Goal: Task Accomplishment & Management: Use online tool/utility

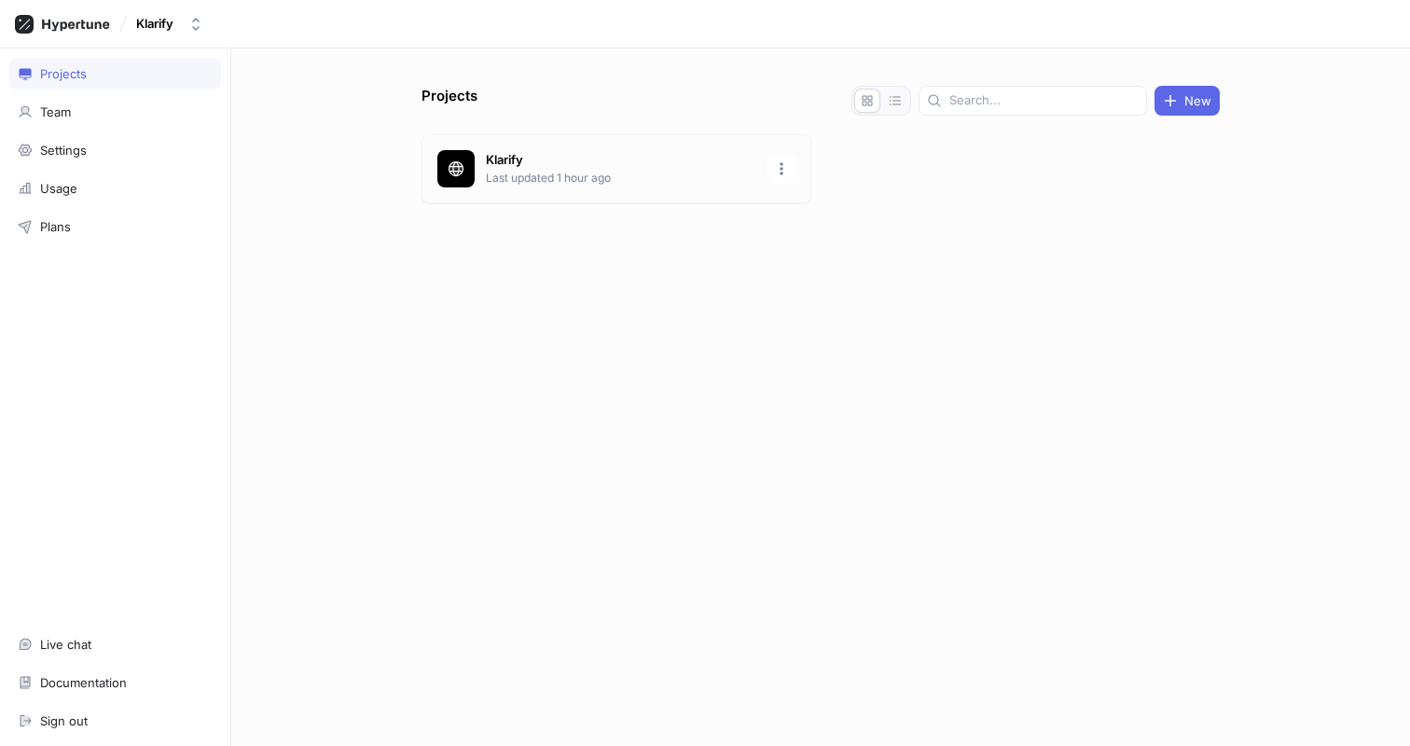
click at [634, 150] on div "Klarify Last updated 1 hour ago" at bounding box center [616, 168] width 390 height 69
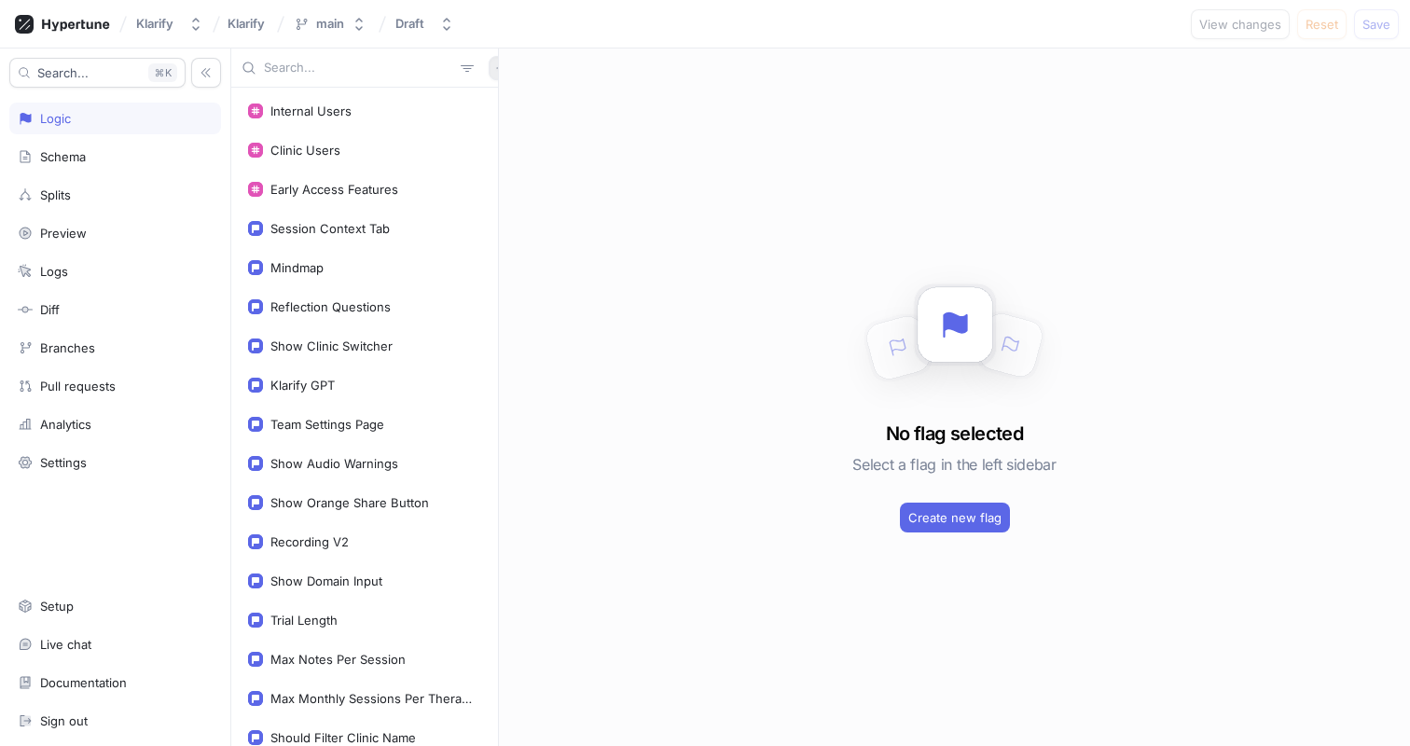
click at [495, 64] on icon "button" at bounding box center [500, 67] width 11 height 11
click at [495, 110] on p "Flag" at bounding box center [503, 104] width 24 height 19
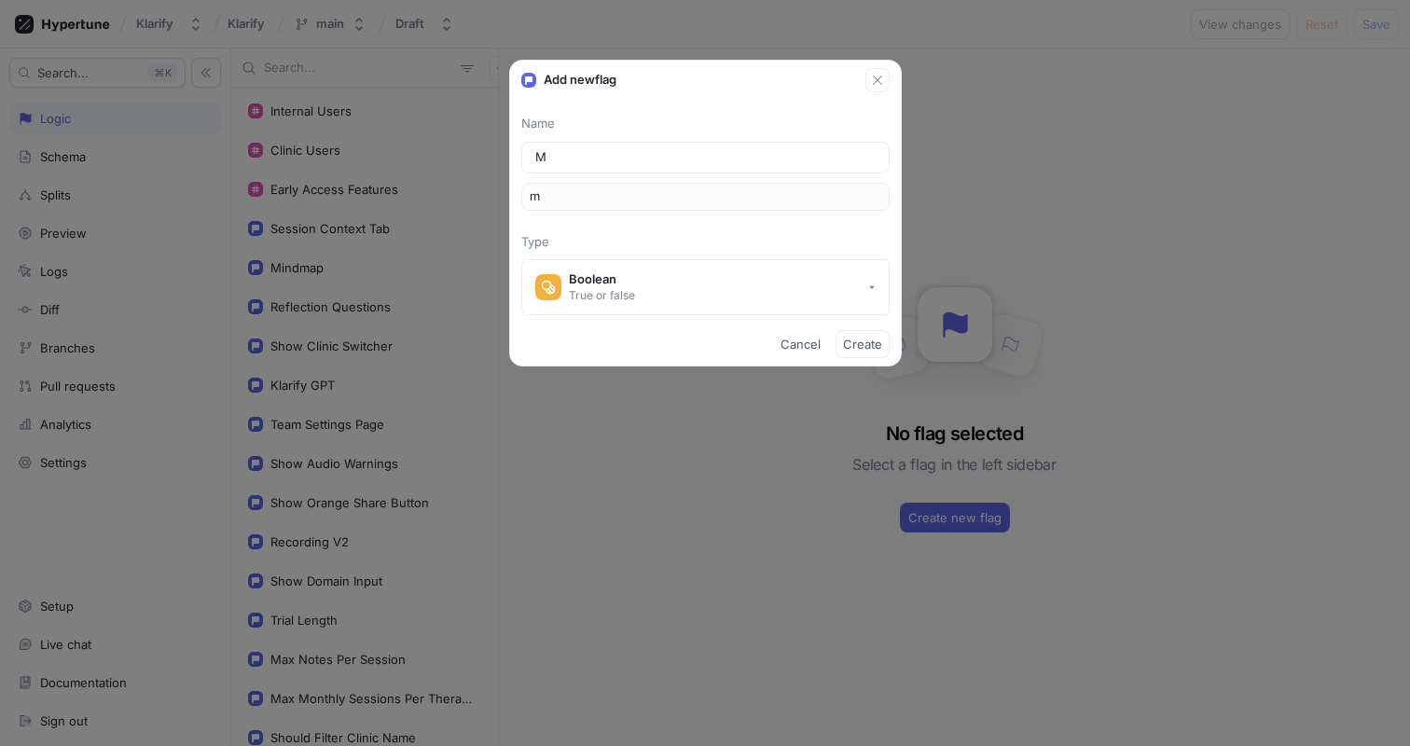
type input "Mo"
type input "mo"
type input "Mod"
type input "mod"
type input "Modi"
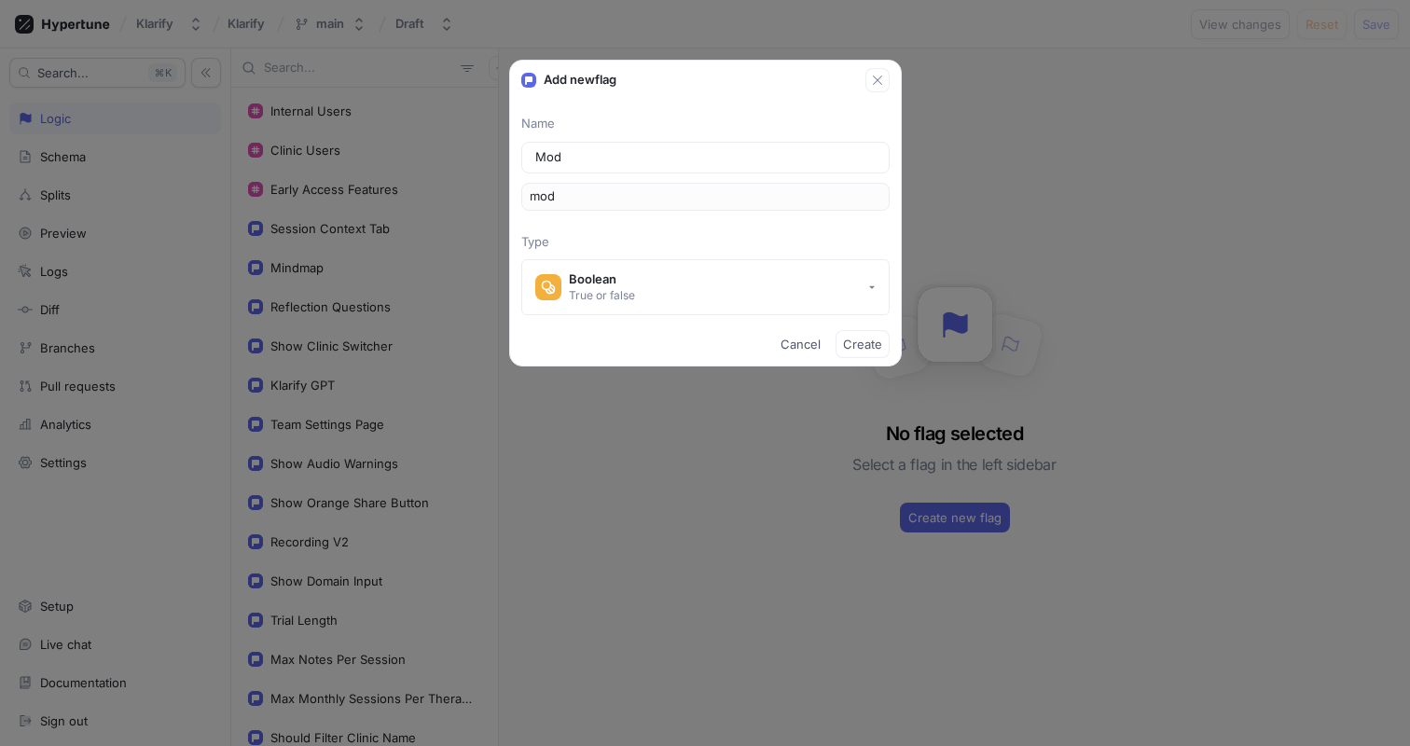
type input "modi"
type input "Modif"
type input "modif"
type input "Modify"
type input "modify"
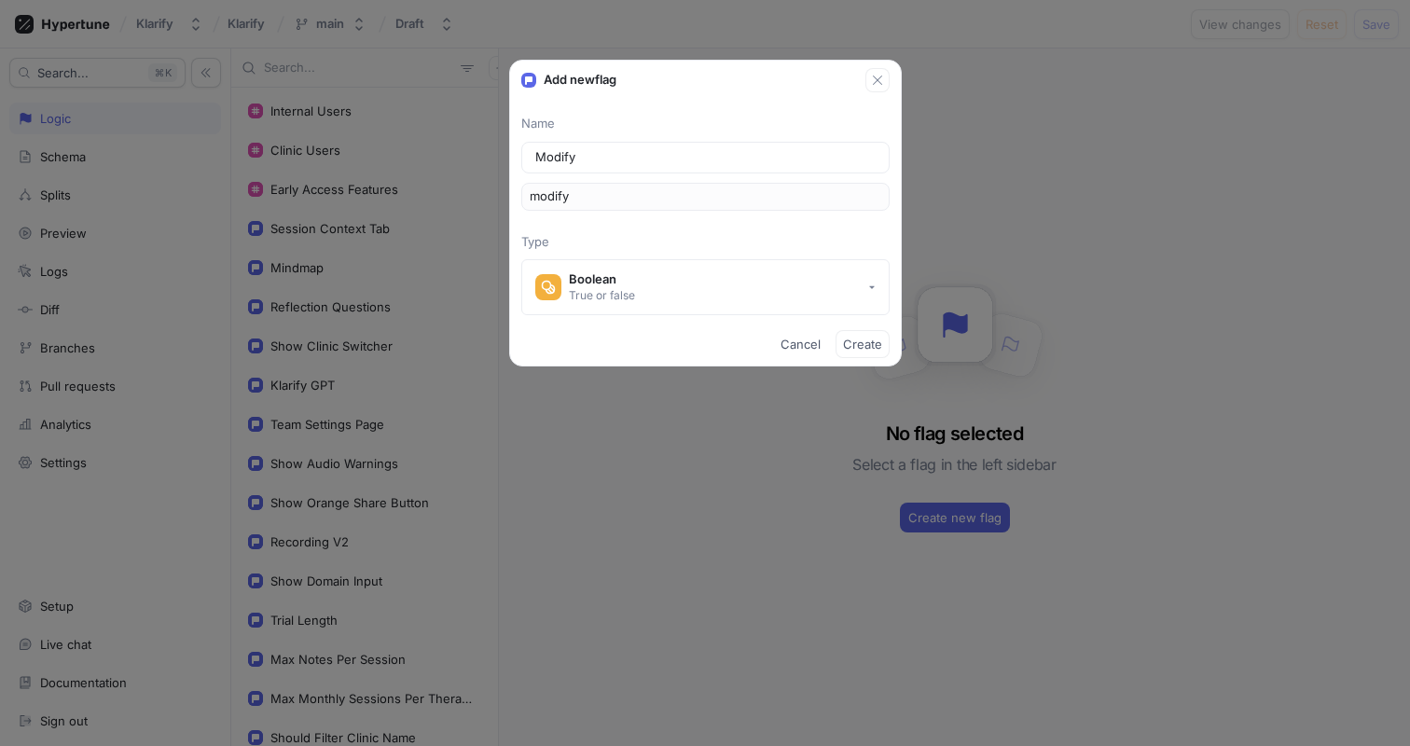
type input "ModifyN"
type input "modifyN"
type input "ModifyNo"
type input "modifyNo"
type input "ModifyNot"
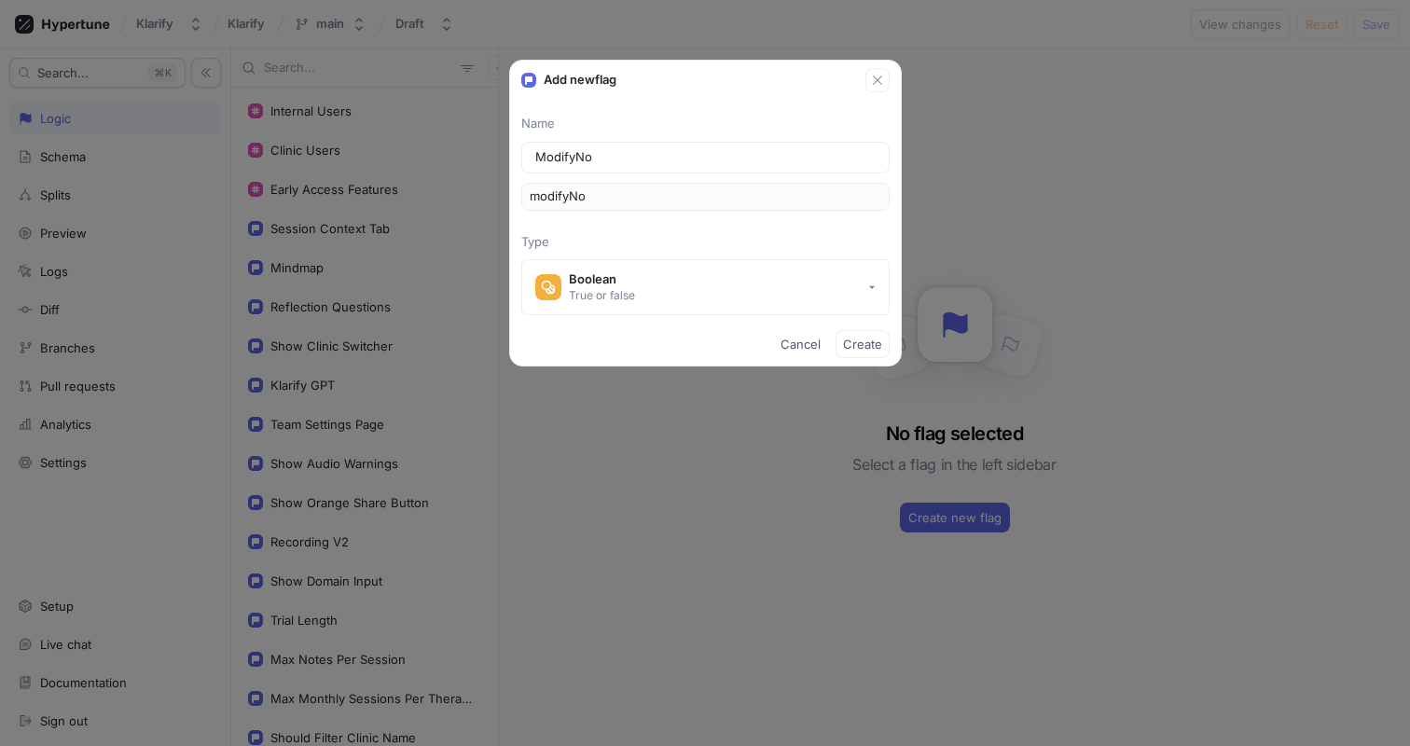
type input "modifyNot"
type input "ModifyNote"
type input "modifyNote"
type input "ModifyNotes"
type input "modifyNotes"
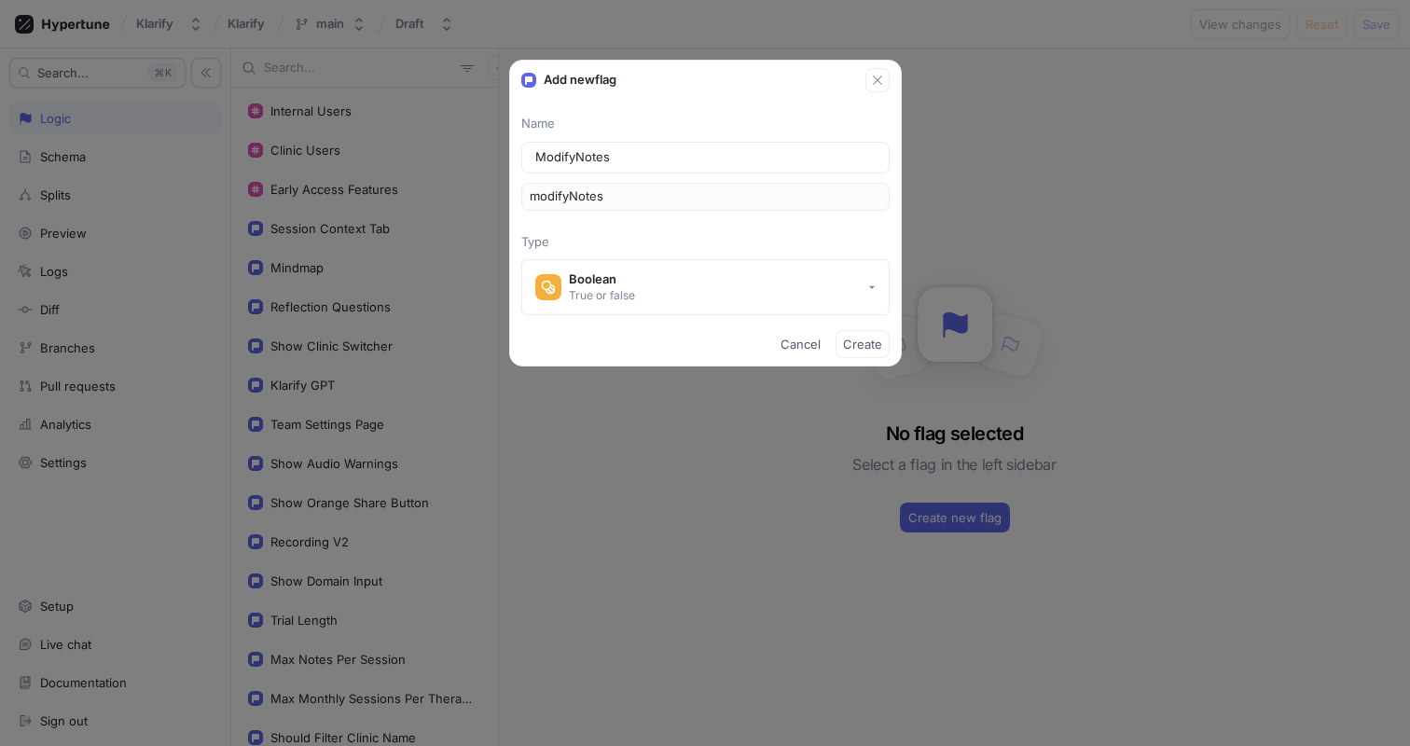
type input "ModifyNotesW"
type input "modifyNotesW"
type input "ModifyNotesWi"
type input "modifyNotesWi"
type input "ModifyNotesWit"
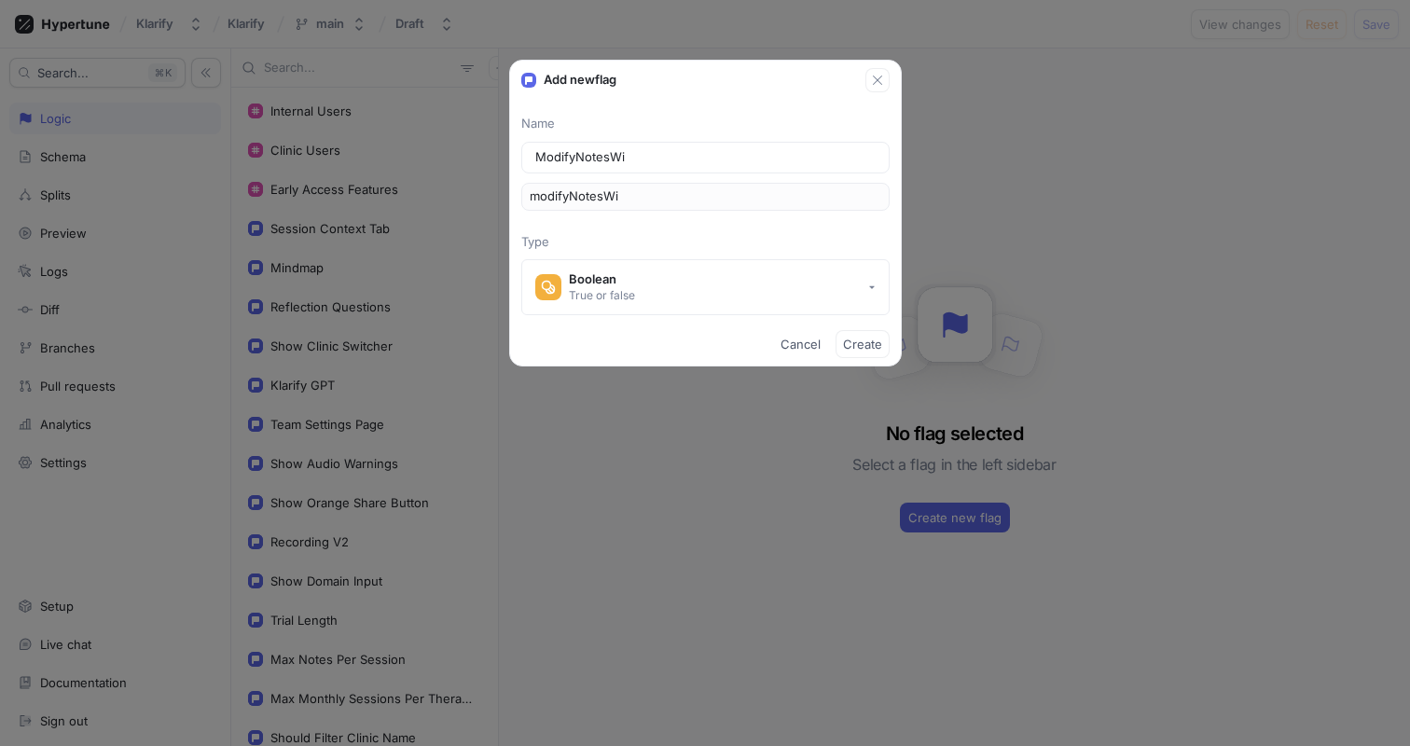
type input "modifyNotesWit"
type input "ModifyNotesWith"
type input "modifyNotesWith"
type input "ModifyNotesWithA"
type input "modifyNotesWithA"
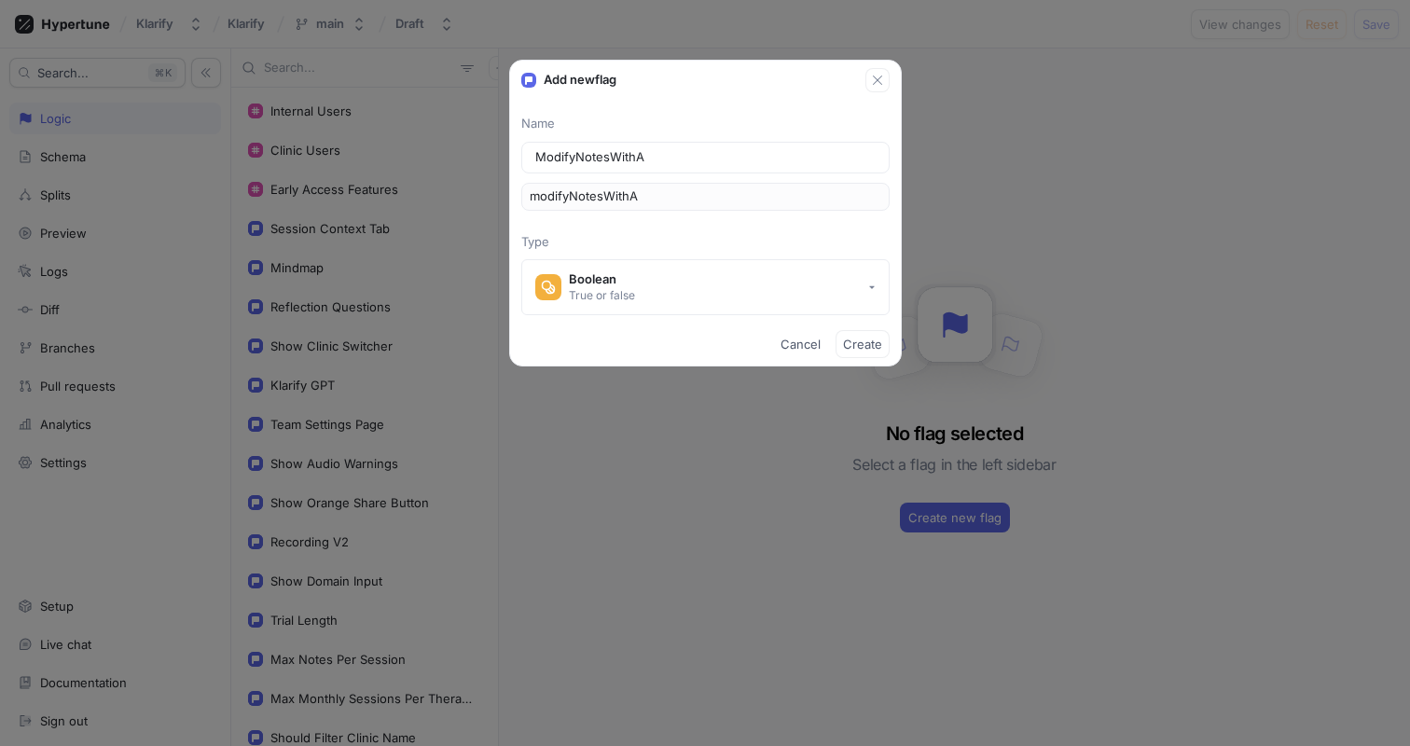
type input "ModifyNotesWithAI"
type input "modifyNotesWithAI"
type input "ModifyNotesWithAI"
click at [862, 338] on span "Create" at bounding box center [862, 343] width 39 height 11
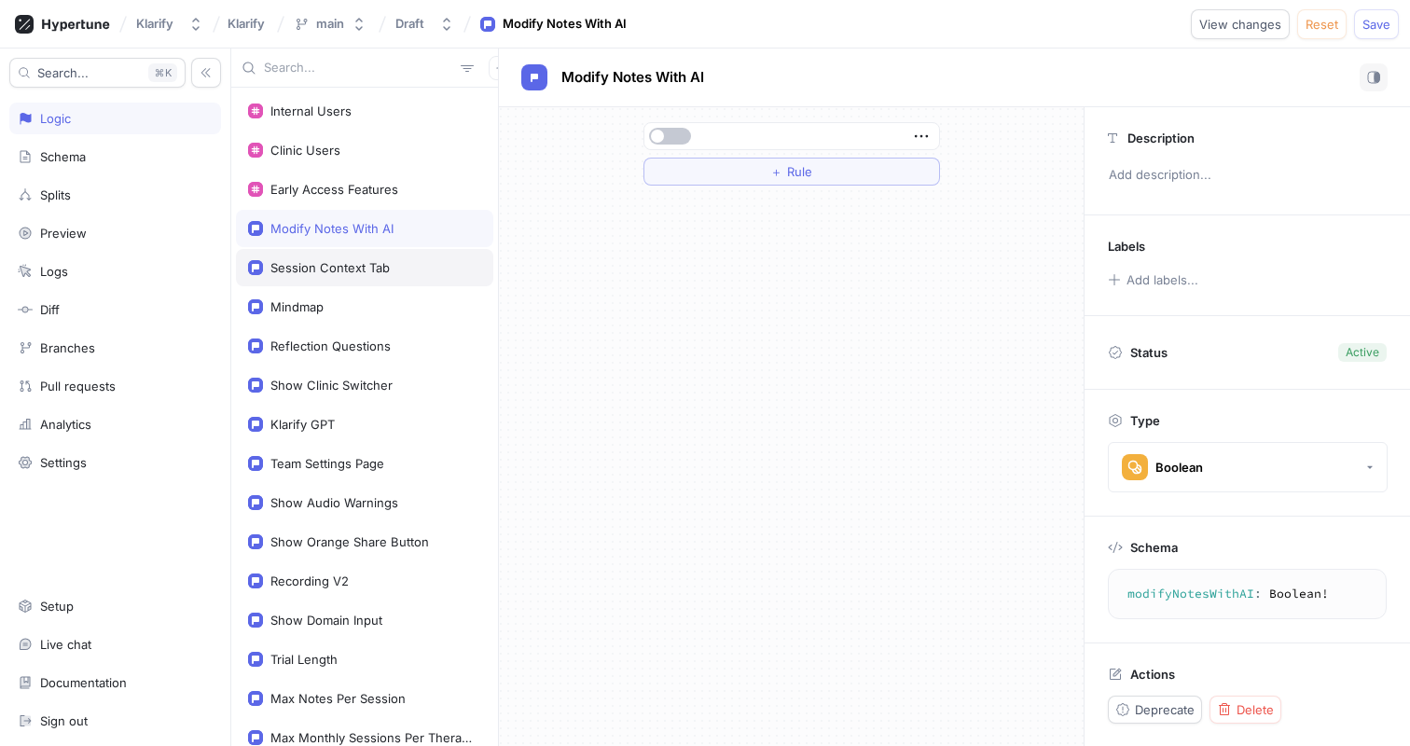
click at [349, 267] on div "Session Context Tab" at bounding box center [329, 267] width 119 height 15
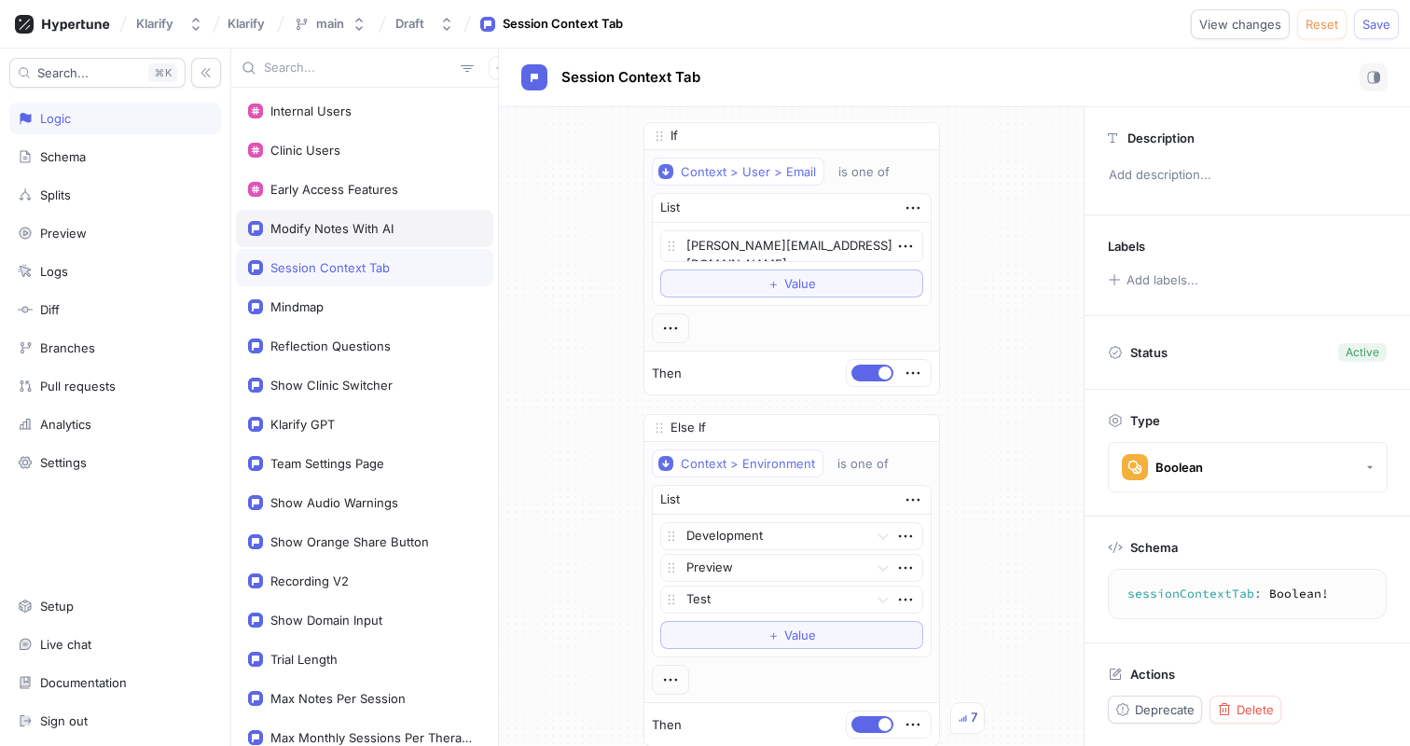
click at [359, 239] on div "Modify Notes With AI" at bounding box center [364, 228] width 257 height 37
type textarea "modifyNotesWithAI: Boolean!"
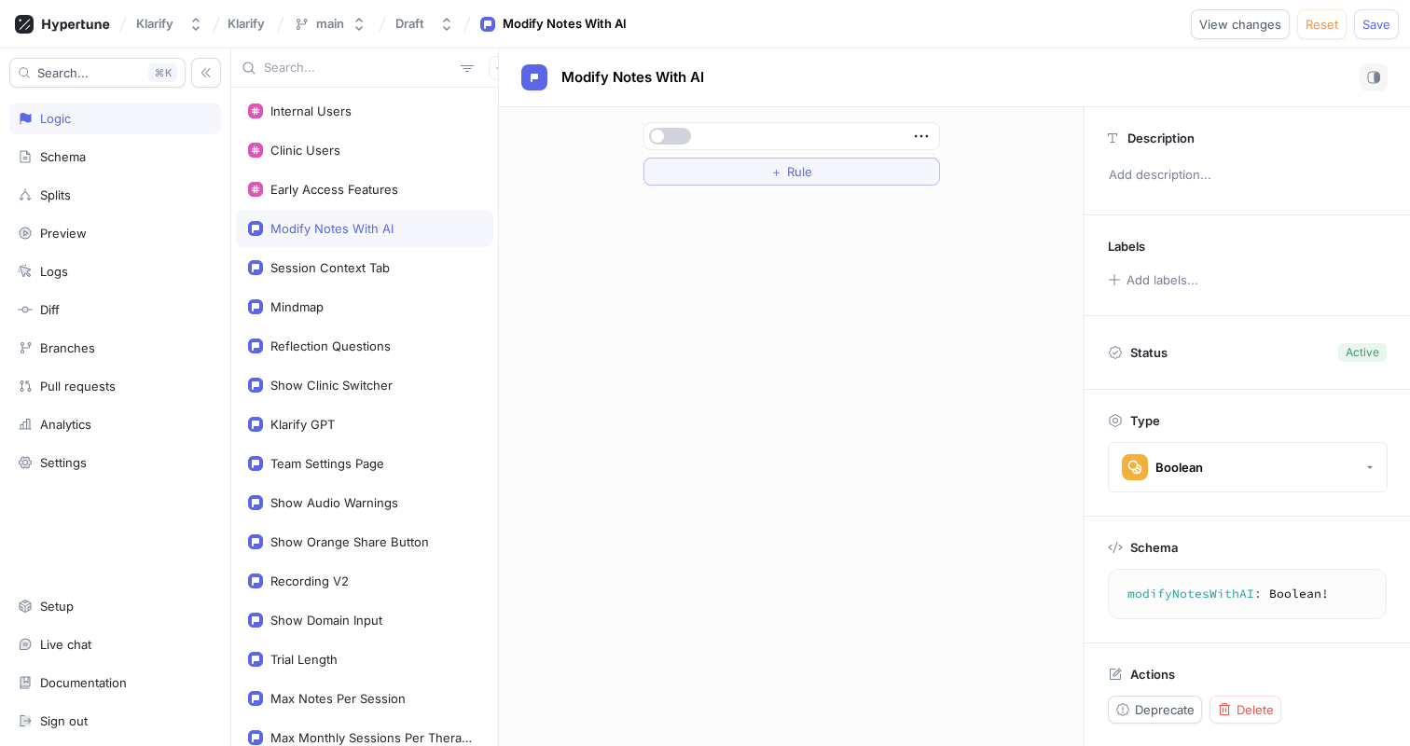
click at [662, 139] on span "button" at bounding box center [657, 136] width 13 height 13
click at [669, 138] on button "button" at bounding box center [670, 136] width 42 height 17
click at [714, 171] on button "＋ Rule" at bounding box center [791, 172] width 297 height 28
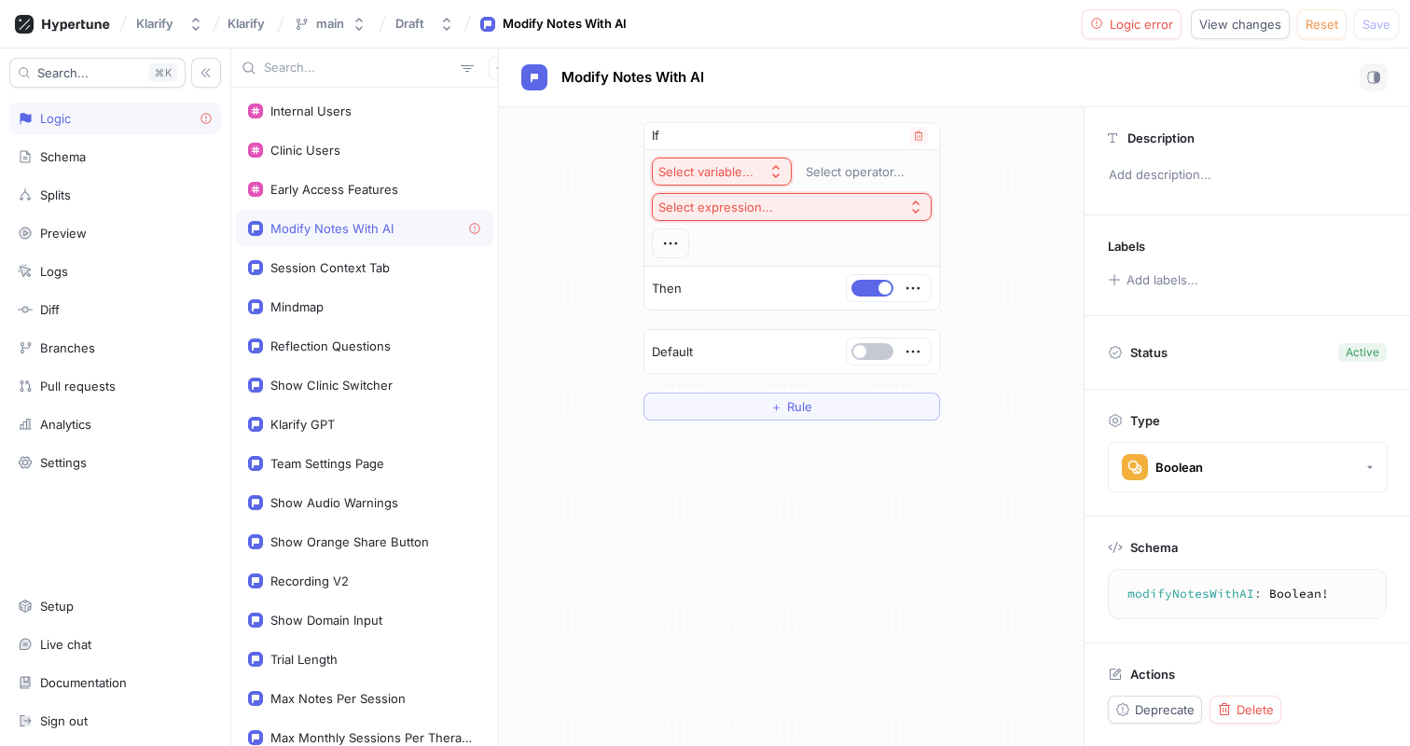
click at [742, 167] on div "Select variable..." at bounding box center [705, 172] width 95 height 16
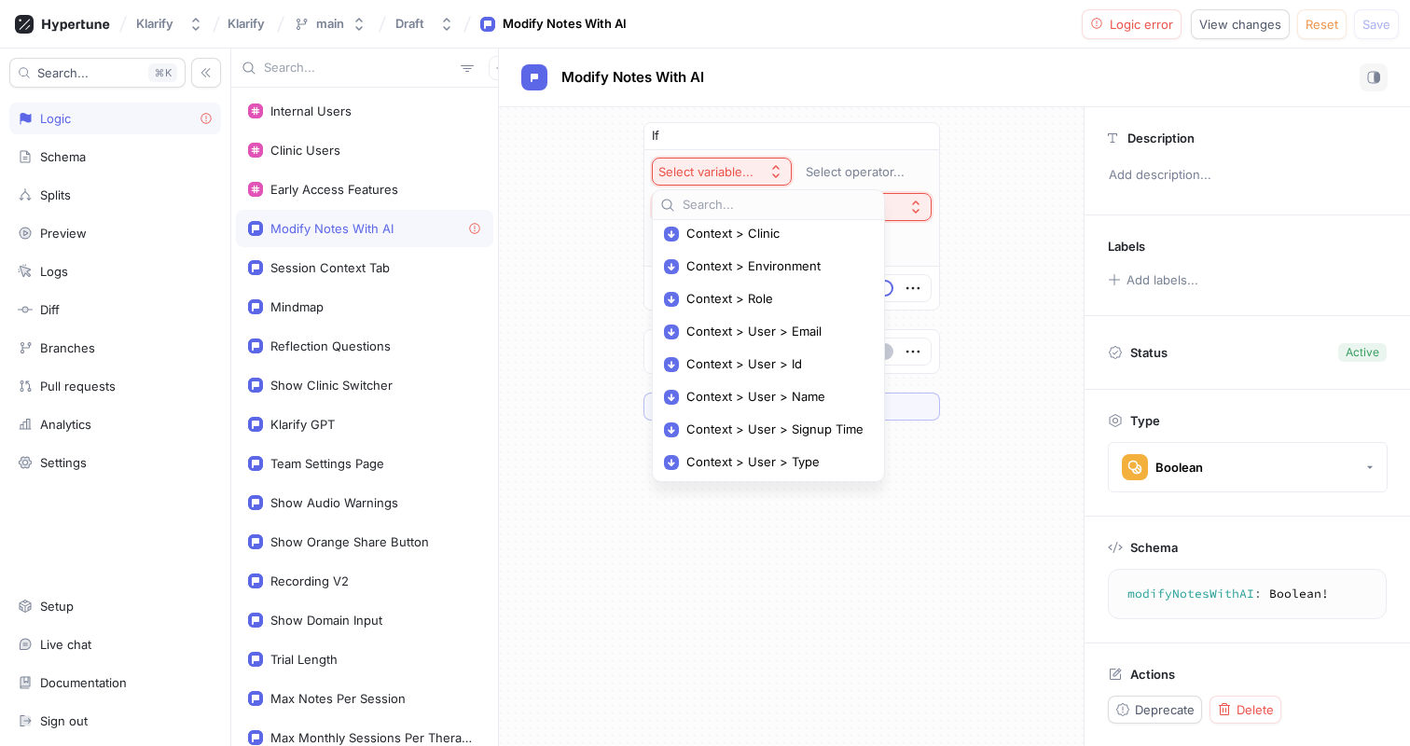
scroll to position [211, 0]
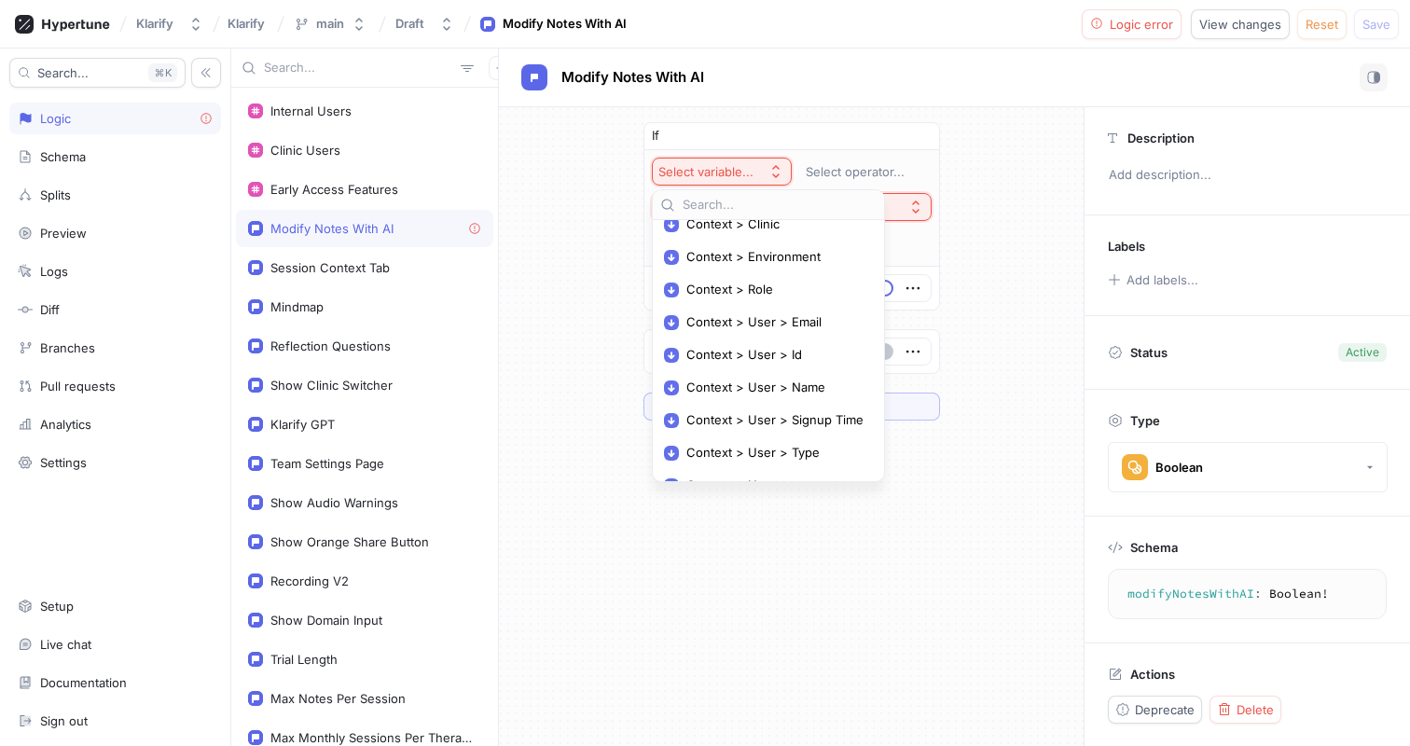
click at [775, 329] on div "Context > User > Email" at bounding box center [768, 322] width 224 height 31
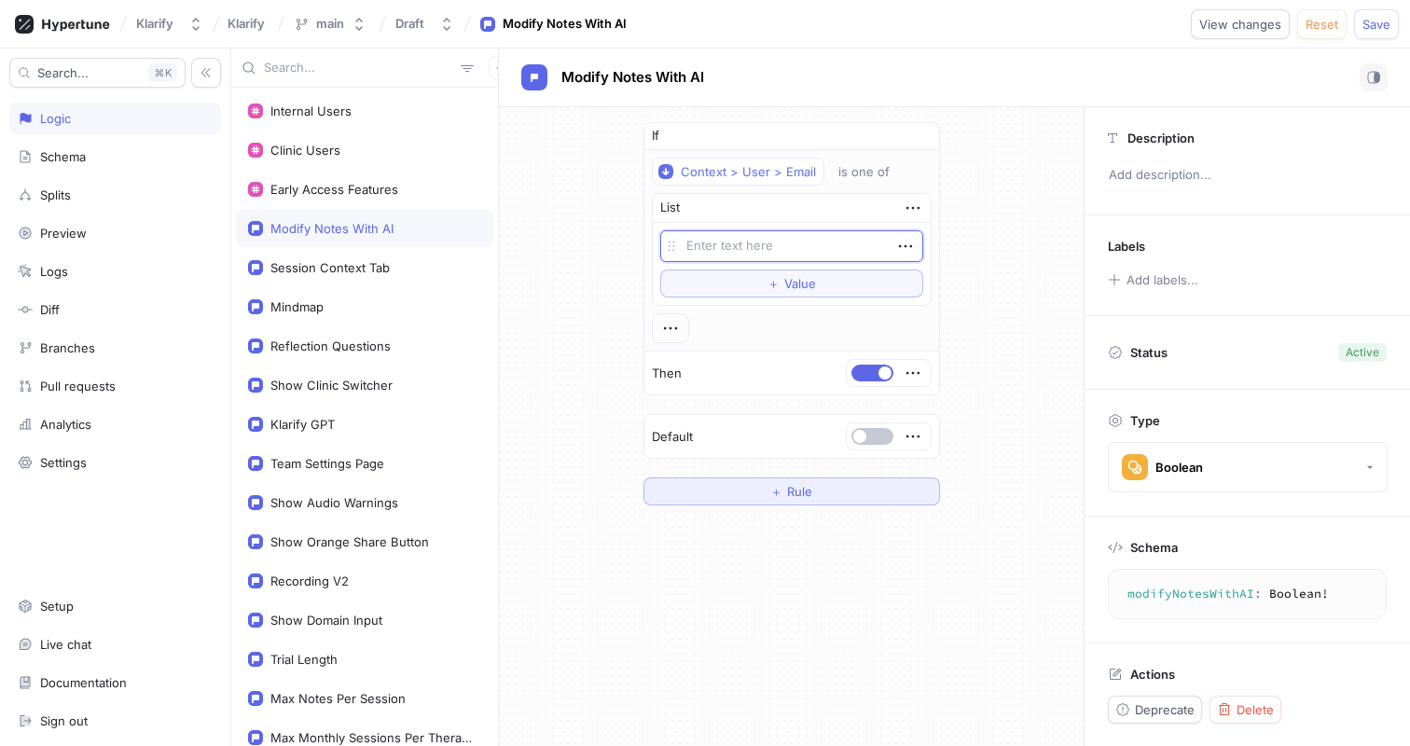
click at [853, 490] on button "＋ Rule" at bounding box center [791, 491] width 297 height 28
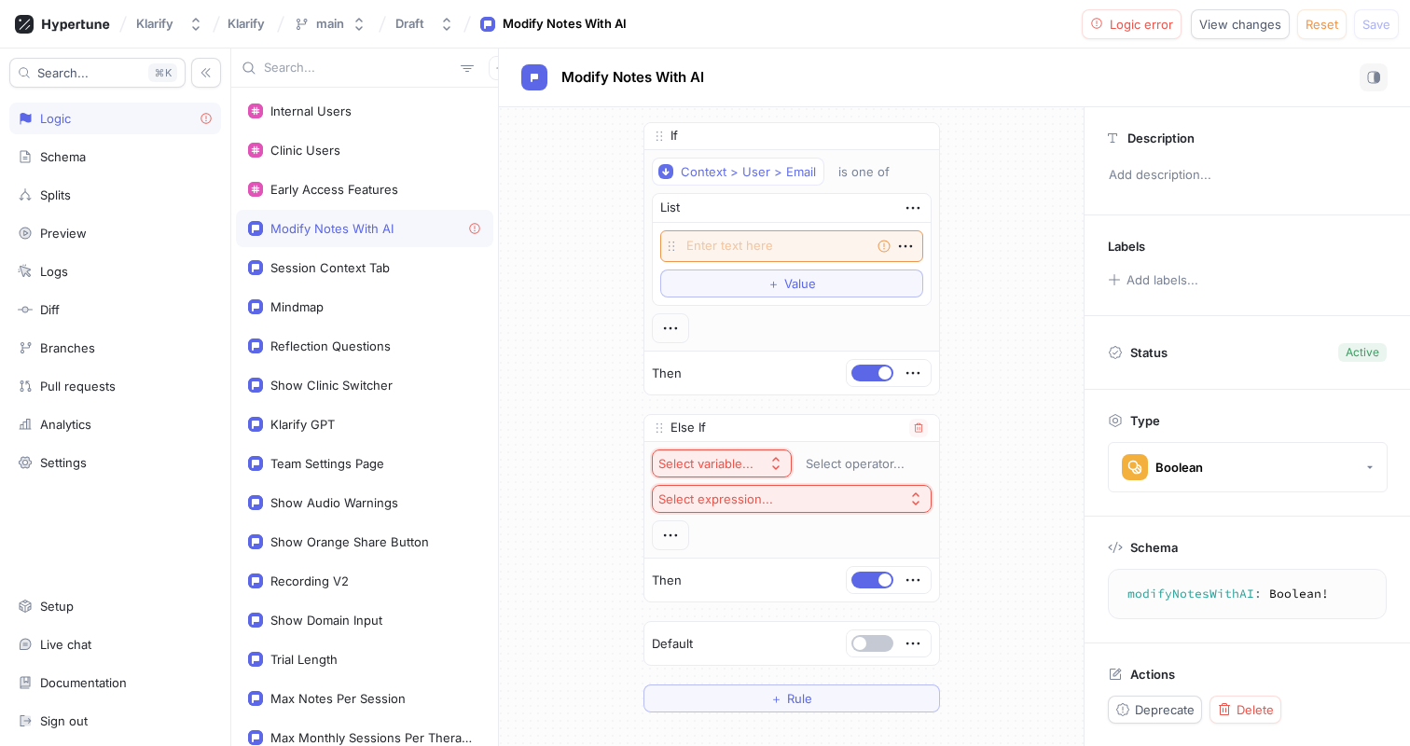
click at [746, 461] on div "Select variable..." at bounding box center [705, 464] width 95 height 16
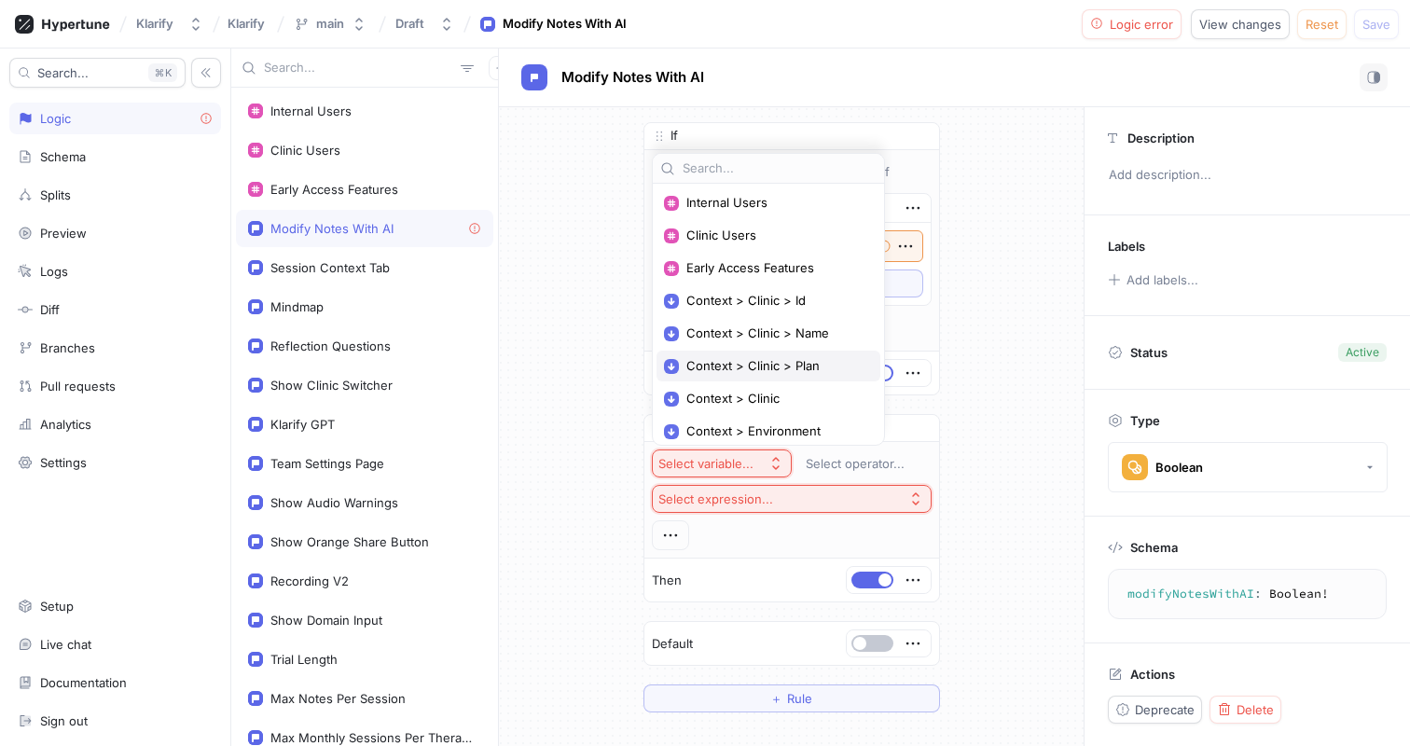
scroll to position [62, 0]
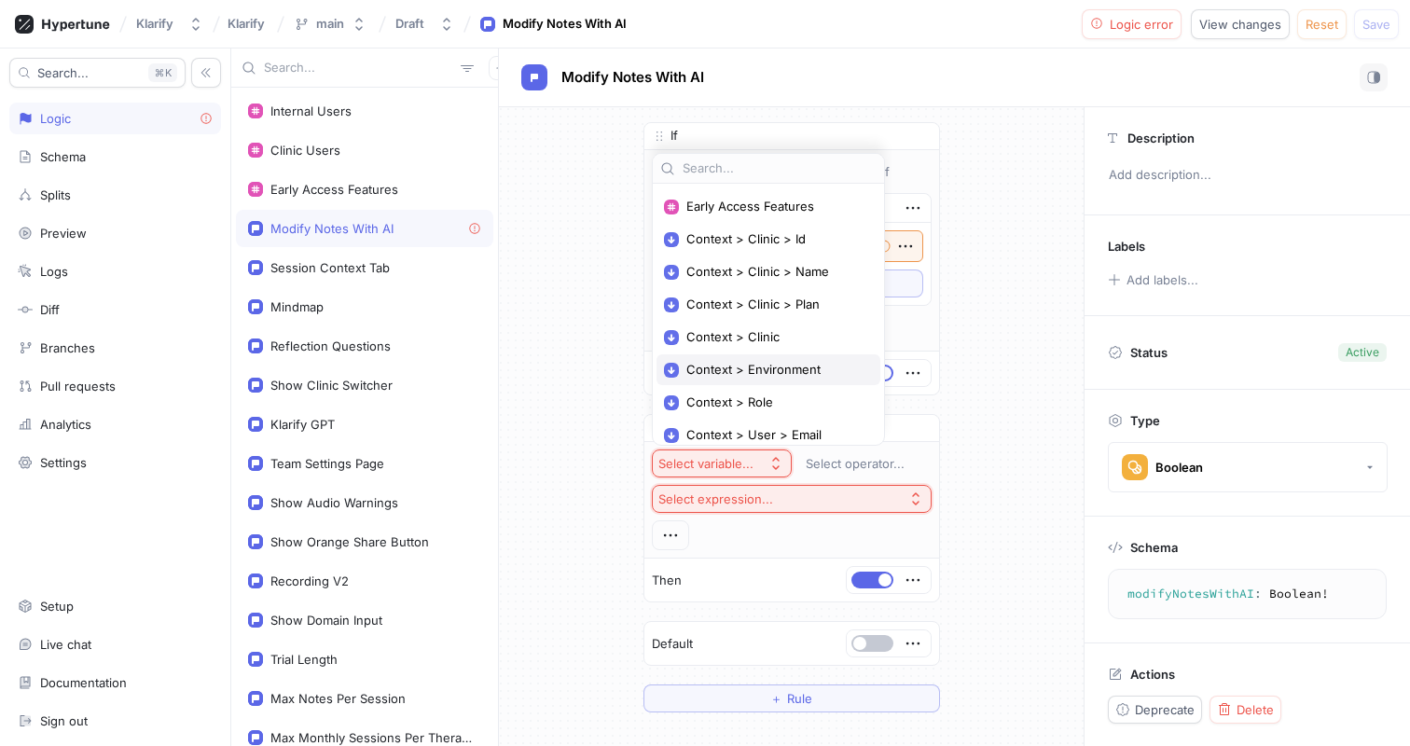
click at [769, 370] on span "Context > Environment" at bounding box center [774, 370] width 177 height 16
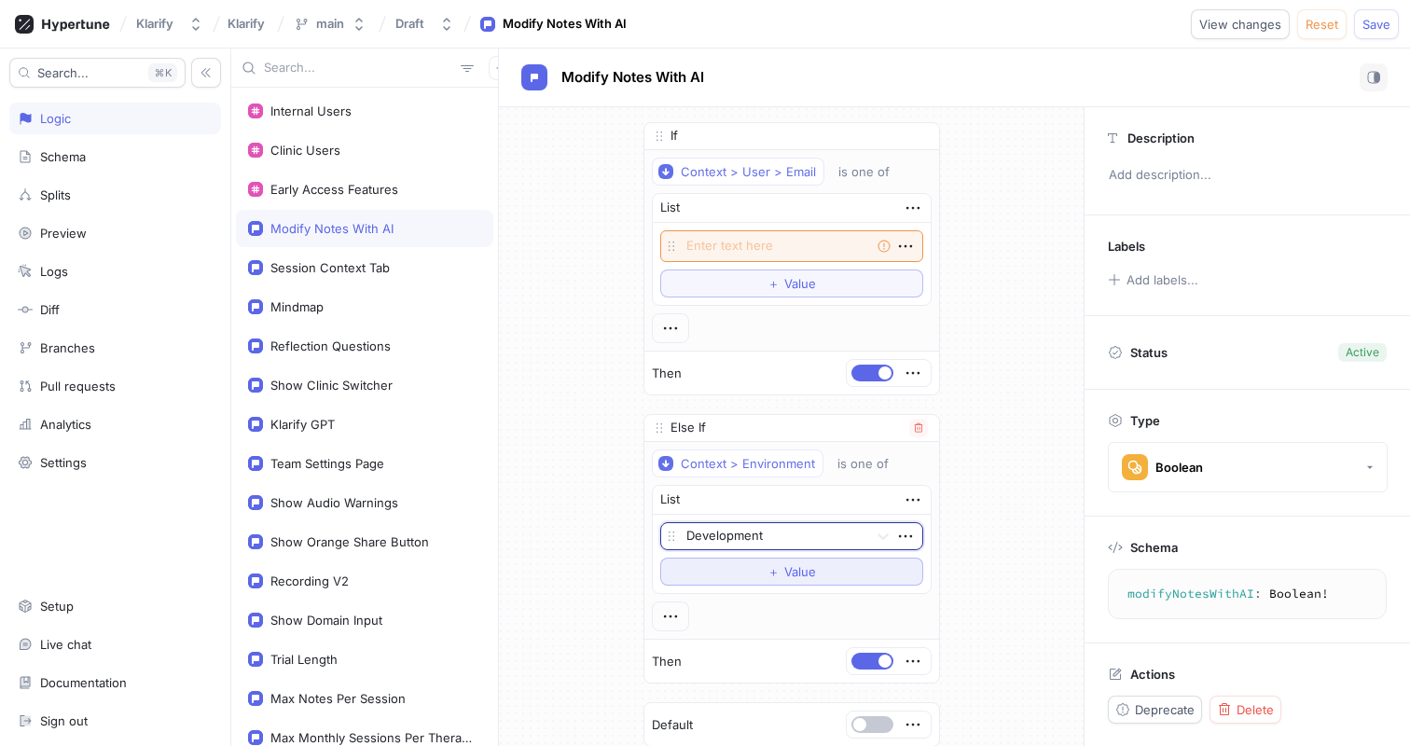
click at [780, 561] on button "＋ Value" at bounding box center [791, 572] width 263 height 28
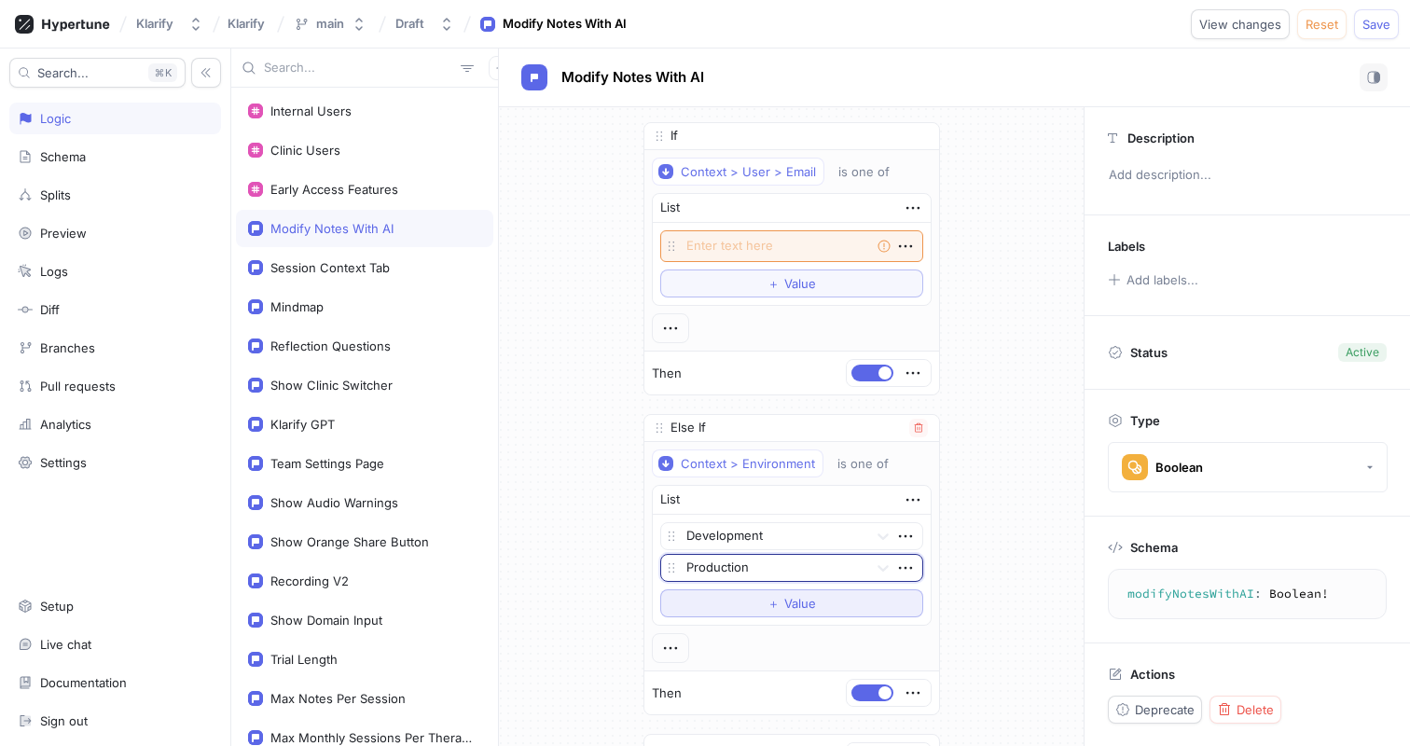
click at [770, 604] on span "＋" at bounding box center [773, 603] width 12 height 11
click at [779, 568] on div at bounding box center [773, 569] width 174 height 22
click at [751, 636] on div "Test" at bounding box center [791, 635] width 261 height 30
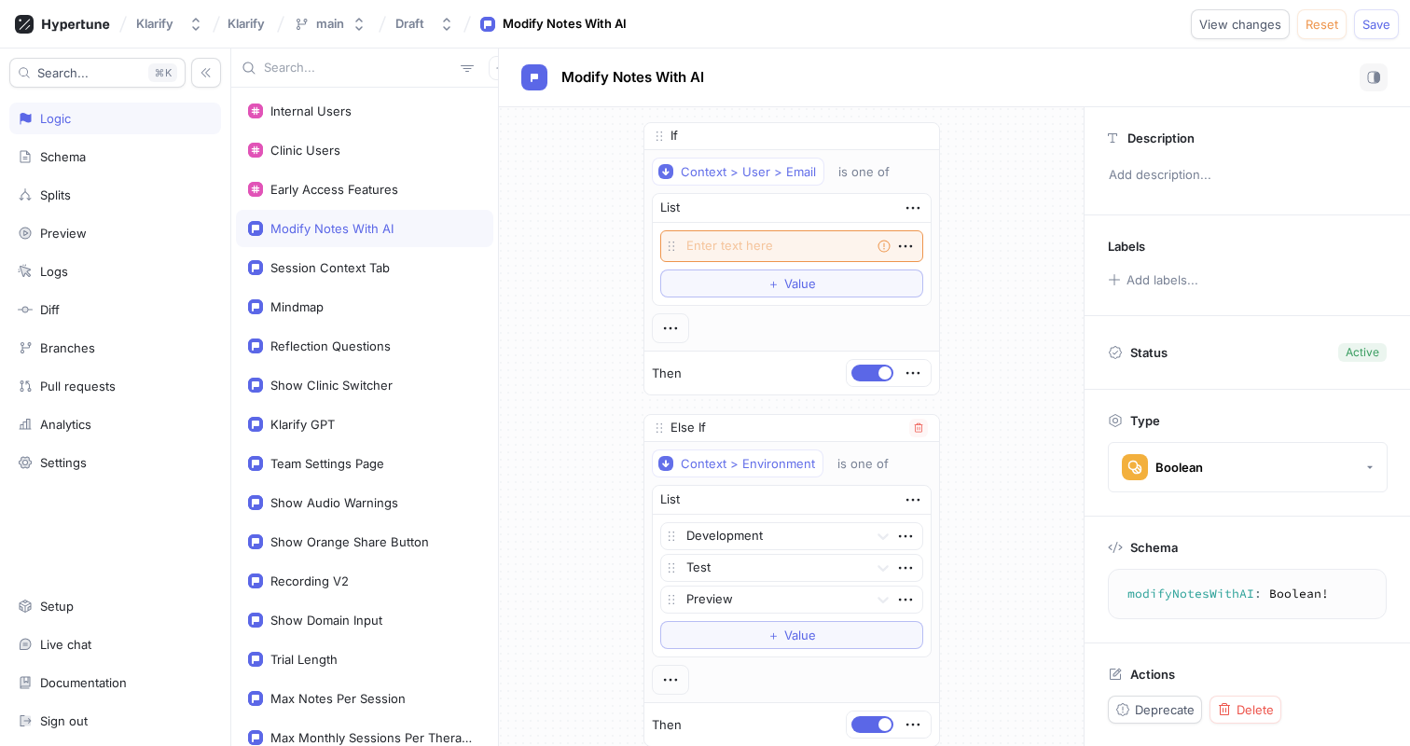
click at [950, 583] on div "If Context > User > Email is one of List Empty string To pick up a draggable it…" at bounding box center [791, 489] width 326 height 765
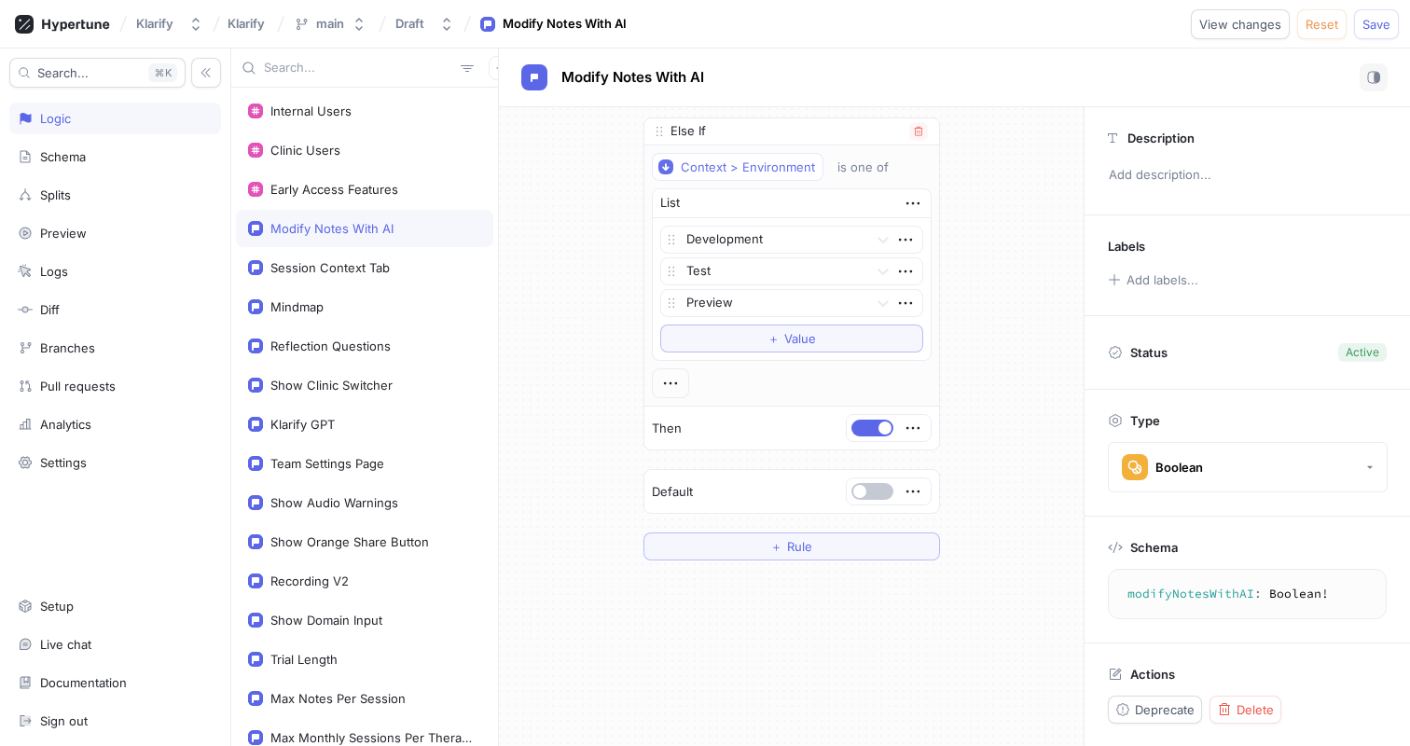
scroll to position [302, 0]
click at [766, 535] on button "＋ Rule" at bounding box center [791, 541] width 297 height 28
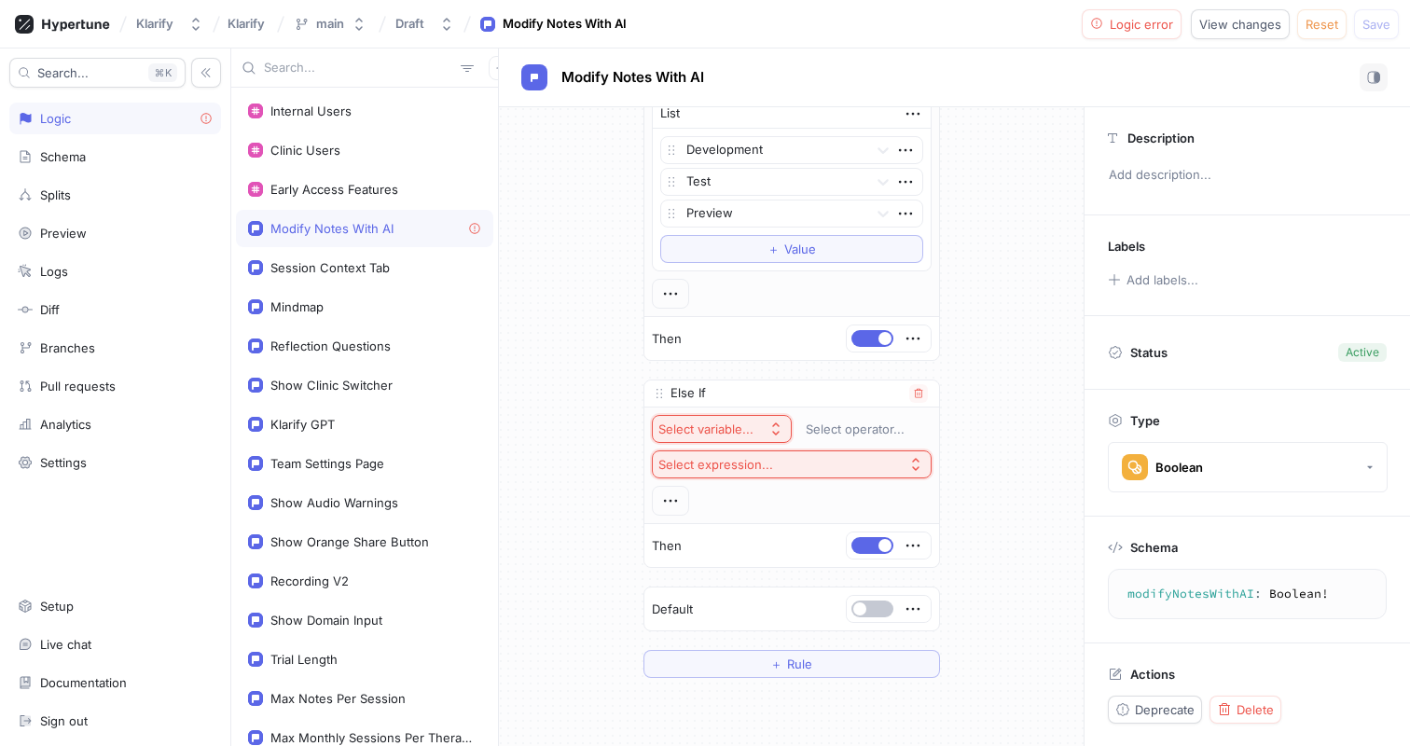
scroll to position [388, 0]
click at [752, 432] on div "Select variable..." at bounding box center [705, 428] width 95 height 16
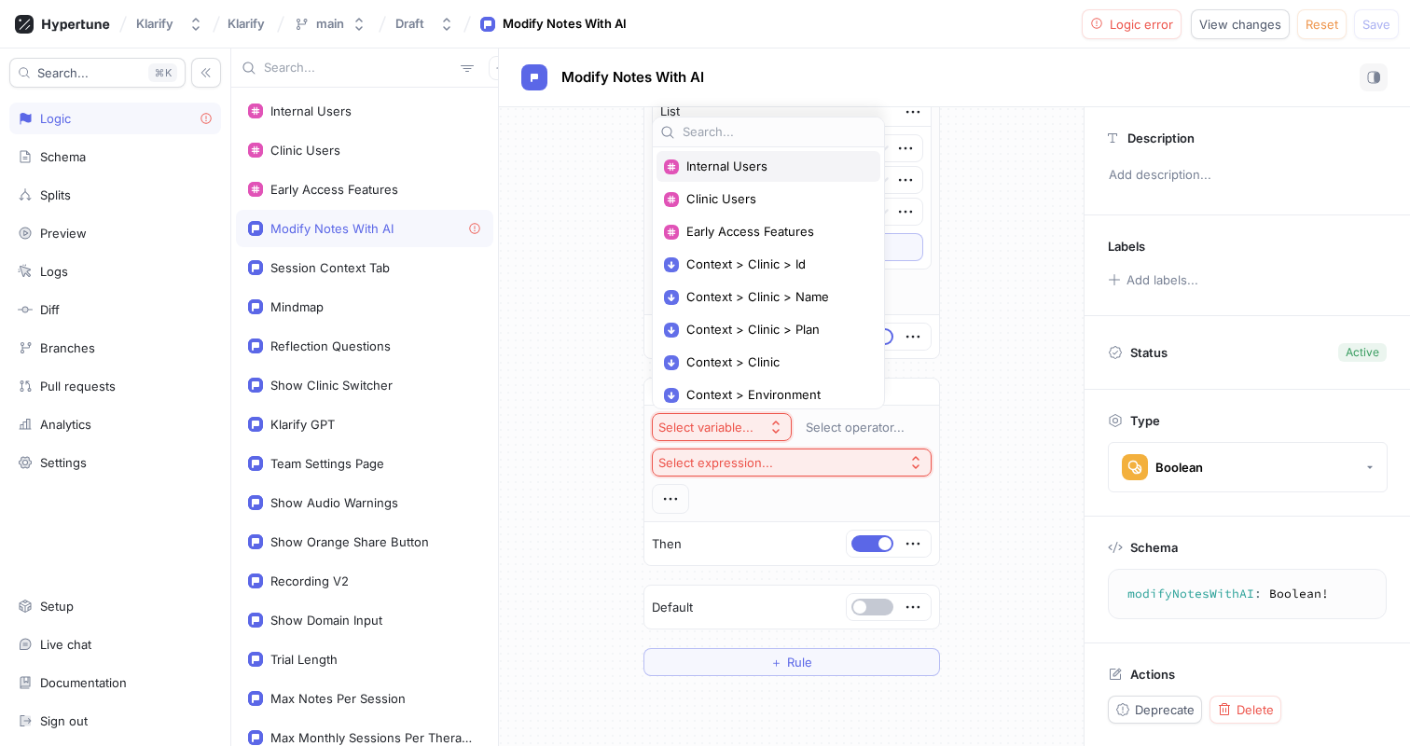
click at [749, 165] on span "Internal Users" at bounding box center [774, 167] width 177 height 16
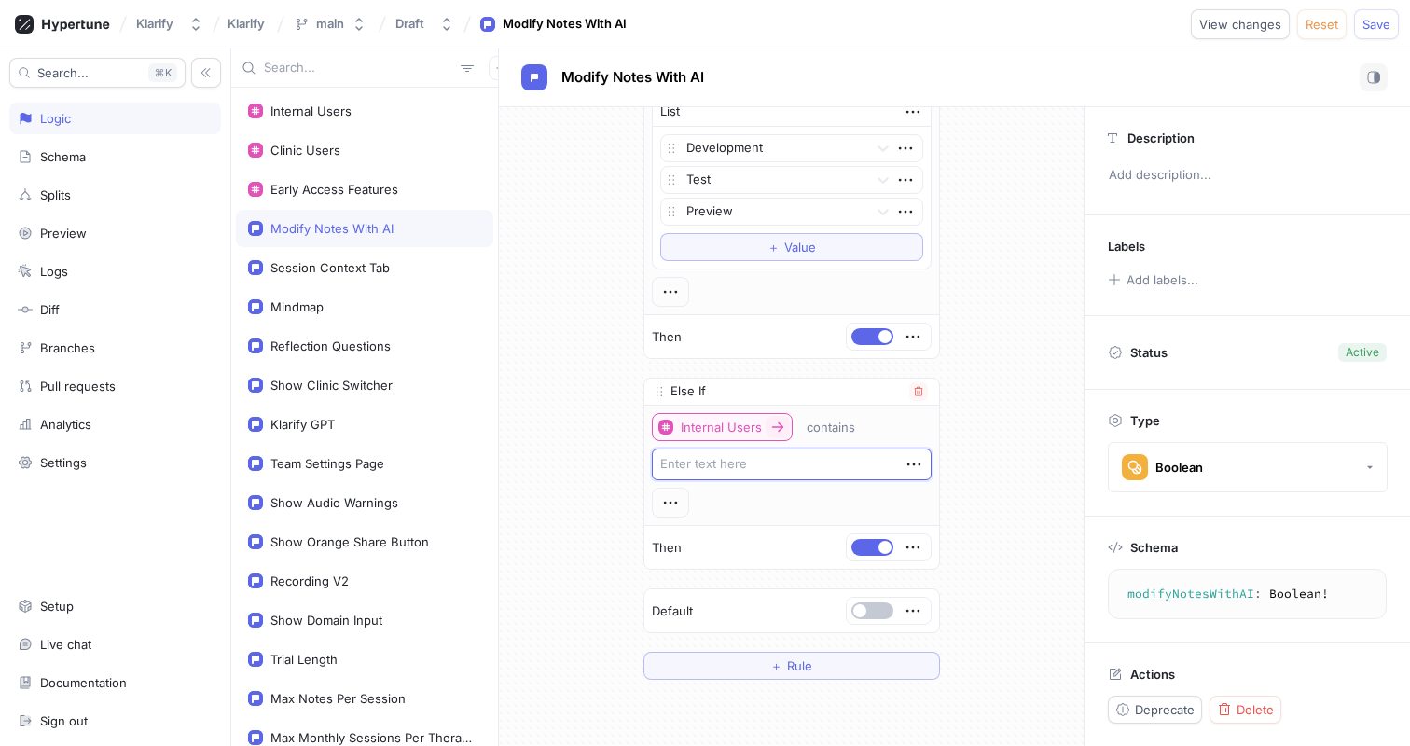
click at [742, 431] on div "Internal Users" at bounding box center [721, 428] width 81 height 16
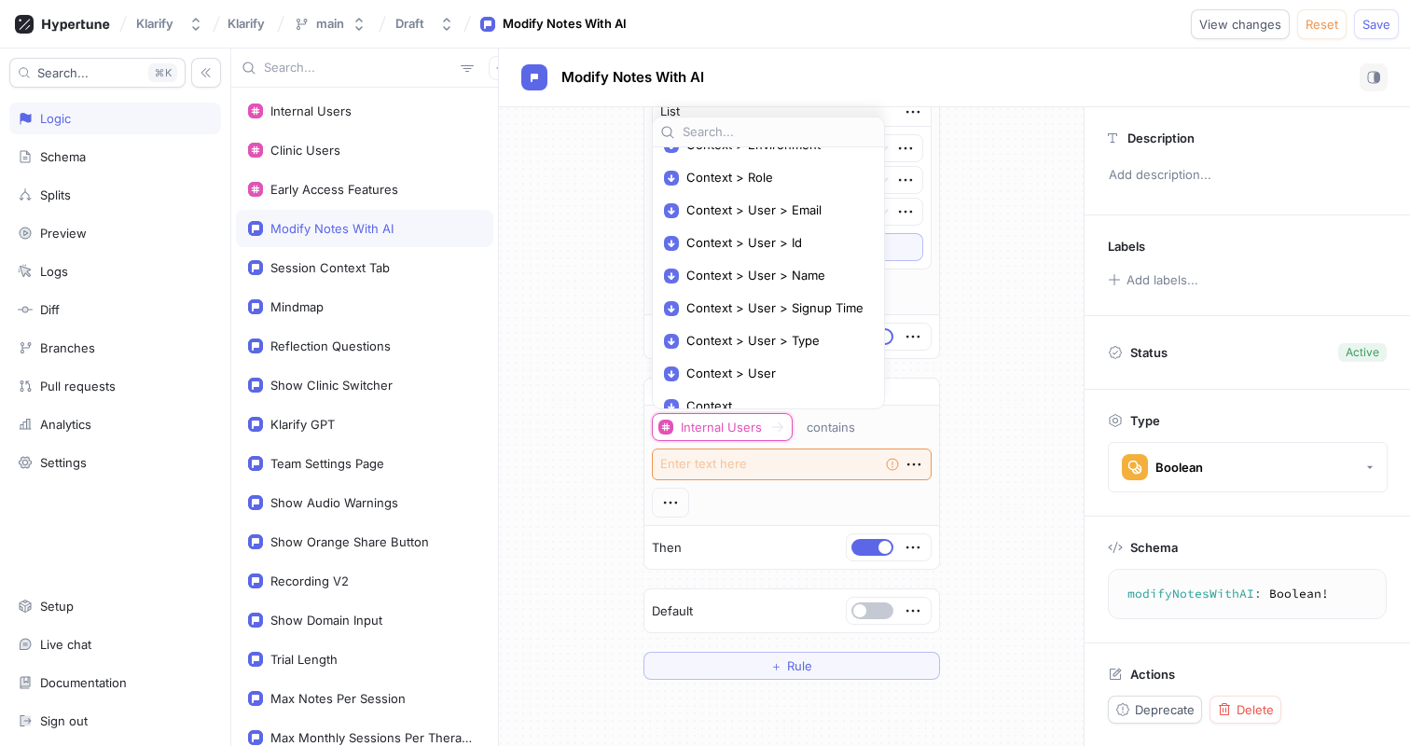
scroll to position [256, 0]
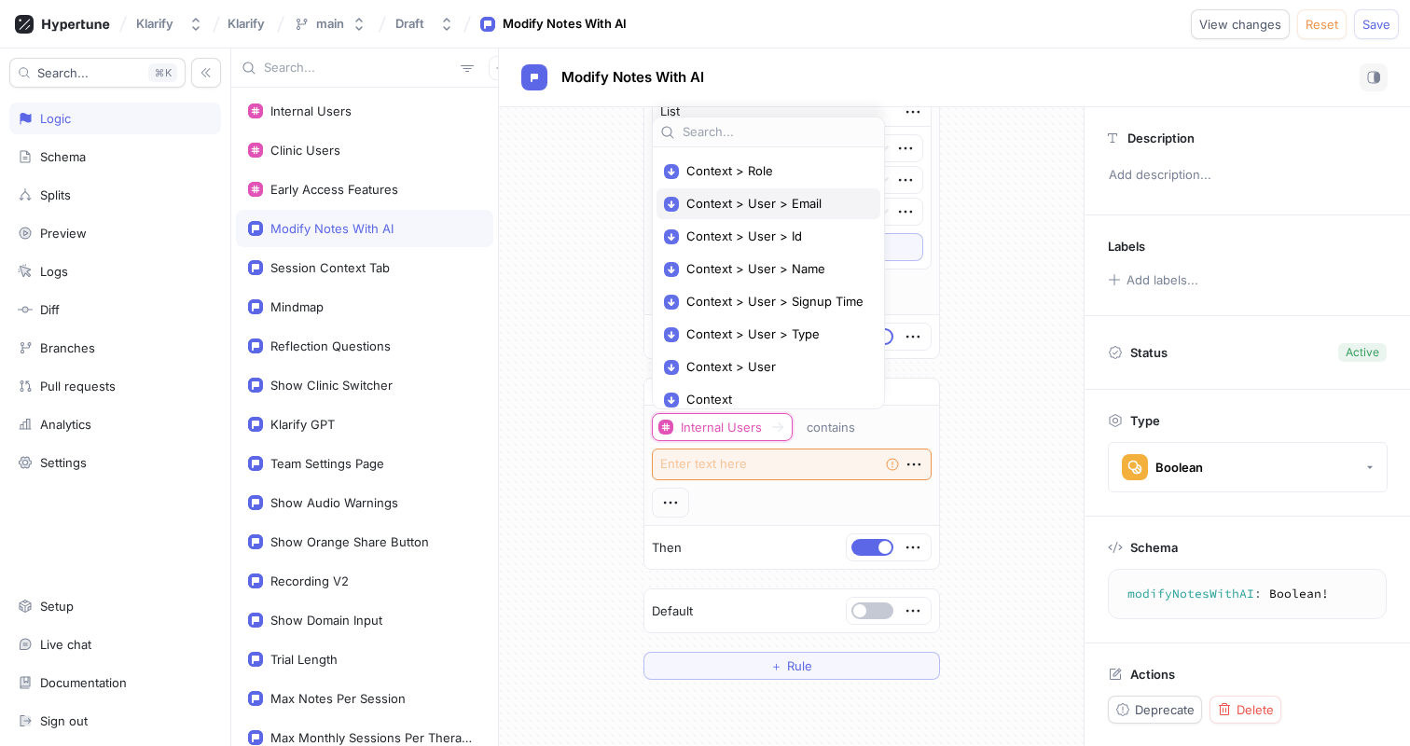
click at [779, 211] on span "Context > User > Email" at bounding box center [774, 204] width 177 height 16
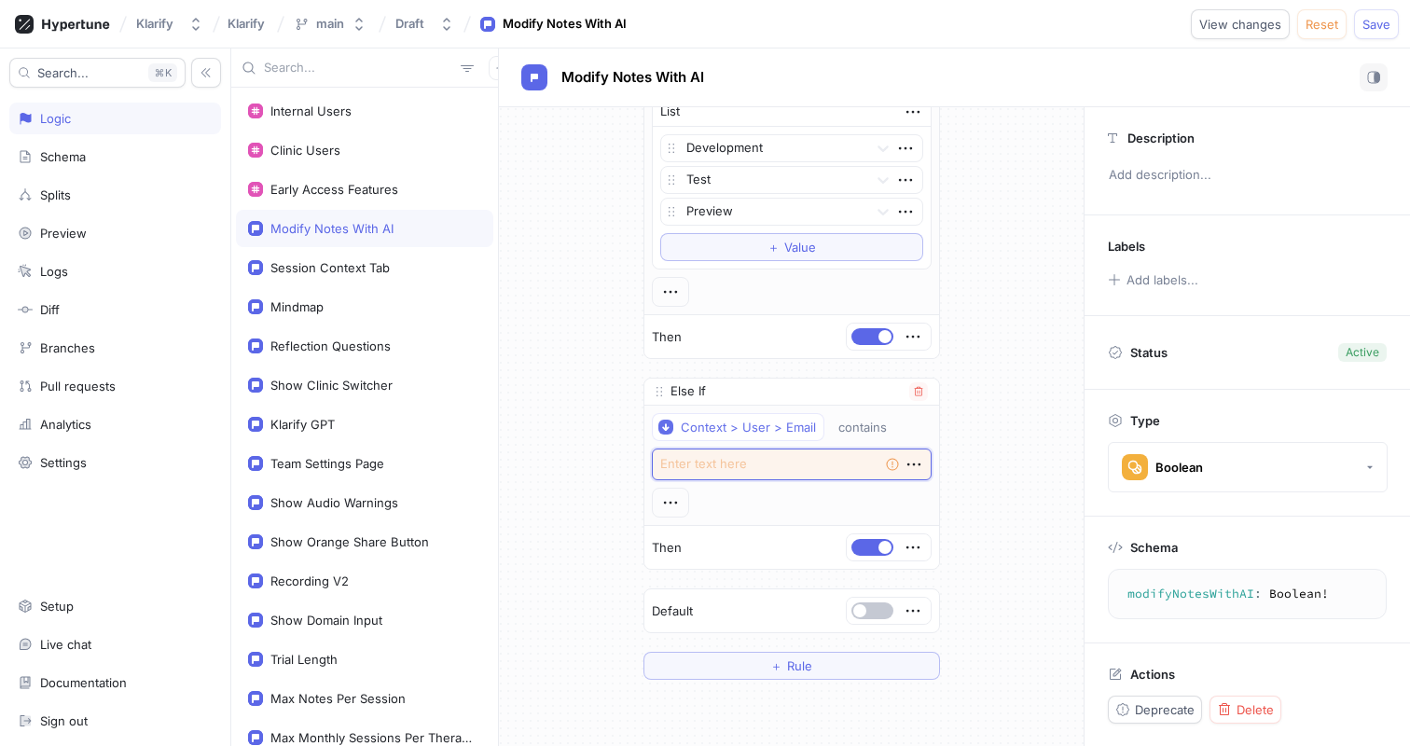
click at [760, 464] on textarea at bounding box center [792, 464] width 280 height 32
type textarea "x"
click at [810, 497] on div "Context > User > Email contains" at bounding box center [792, 465] width 280 height 104
click at [768, 440] on button "Context > User > Email" at bounding box center [738, 427] width 172 height 28
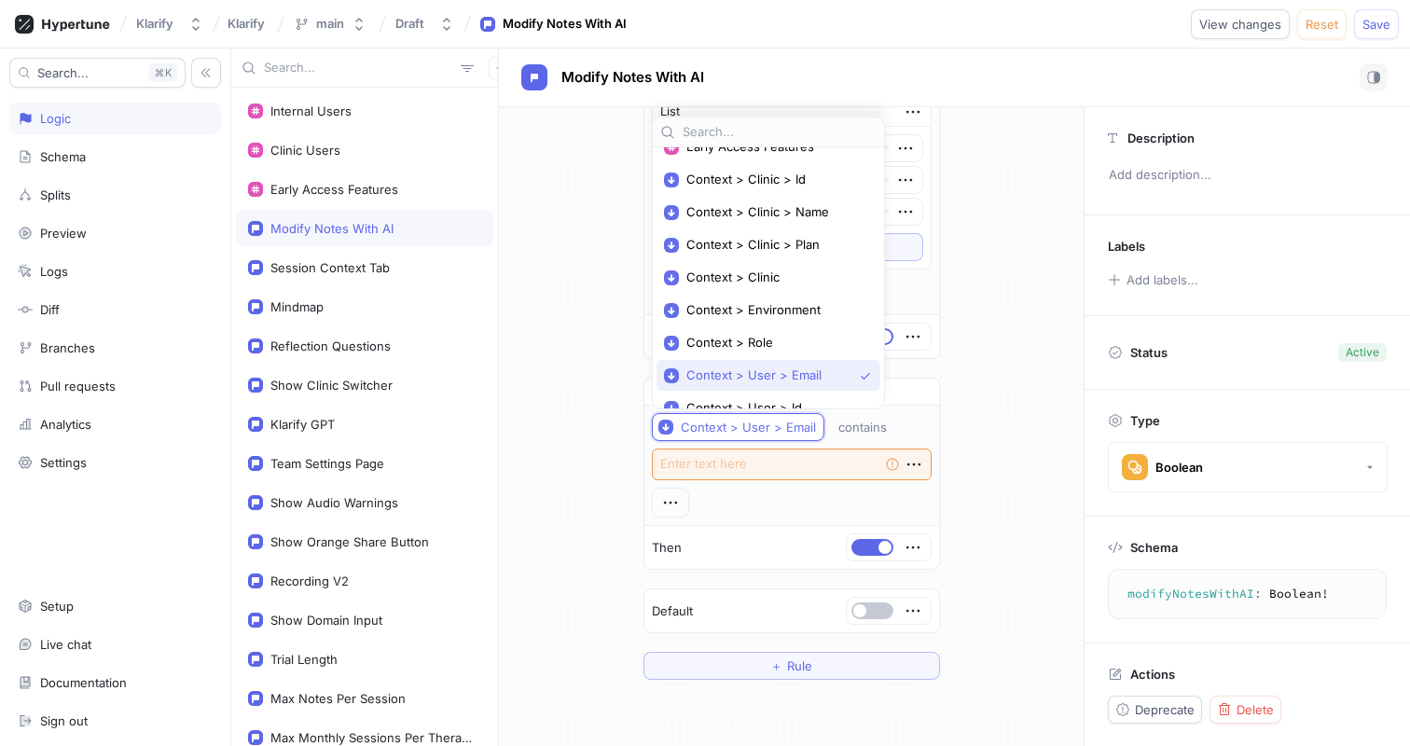
scroll to position [0, 0]
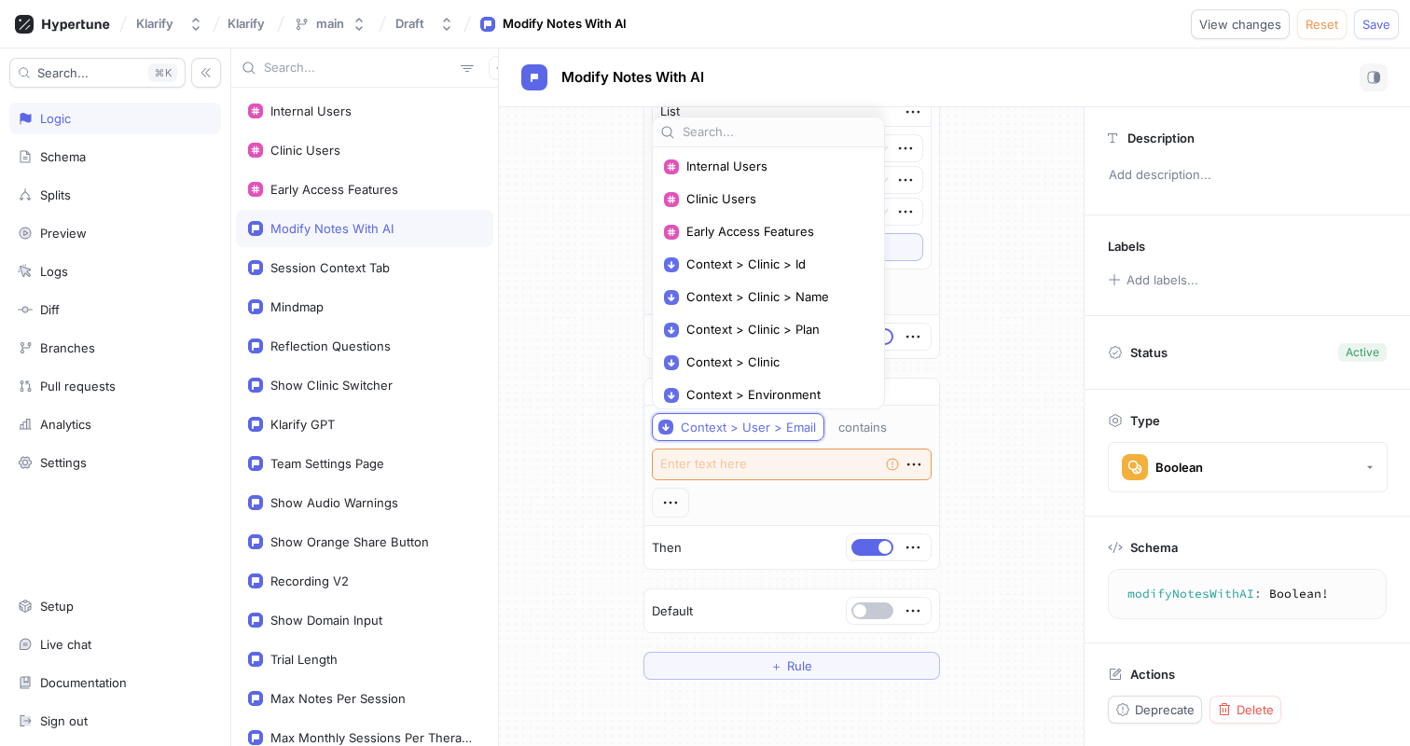
click at [614, 388] on div "If Context > User > Email is one of List Empty string To pick up a draggable it…" at bounding box center [791, 206] width 585 height 975
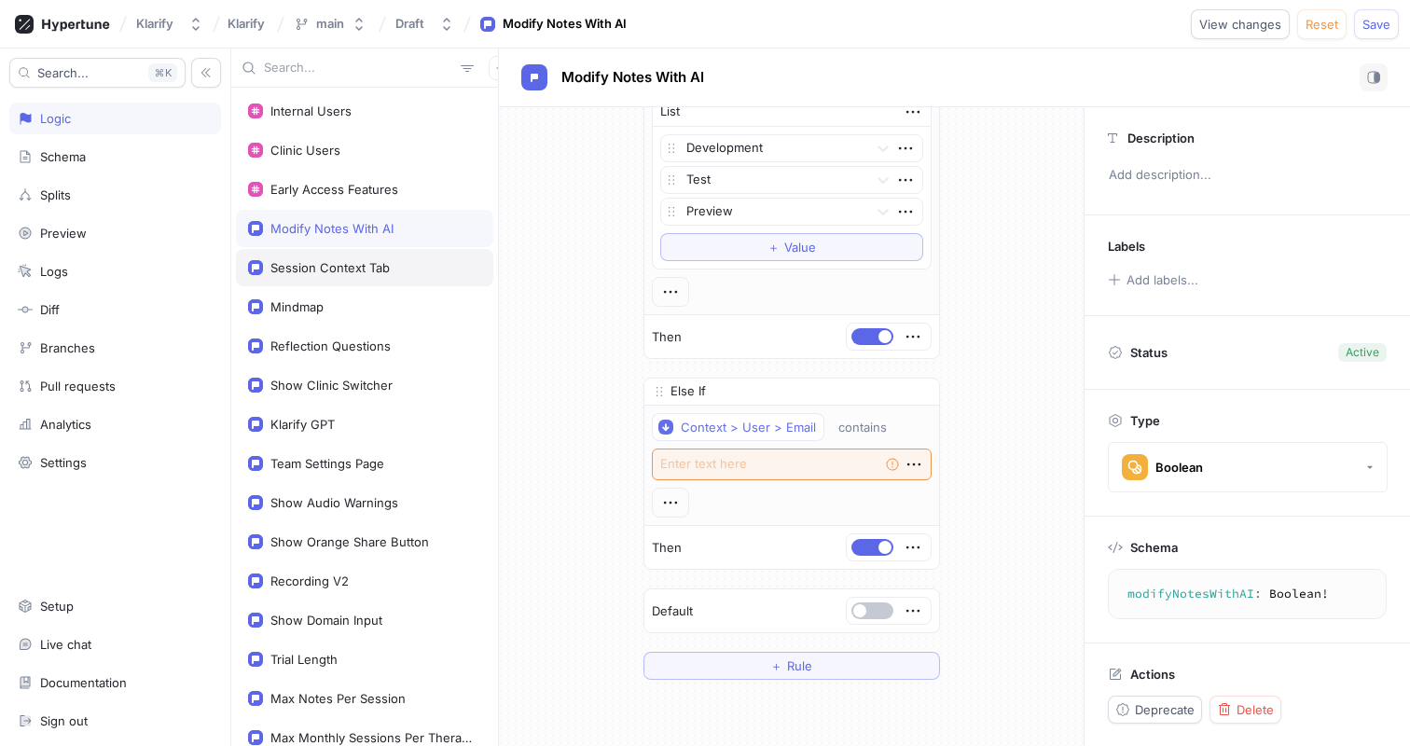
click at [344, 275] on div "Session Context Tab" at bounding box center [364, 267] width 257 height 37
type textarea "sessionContextTab: Boolean!"
type textarea "x"
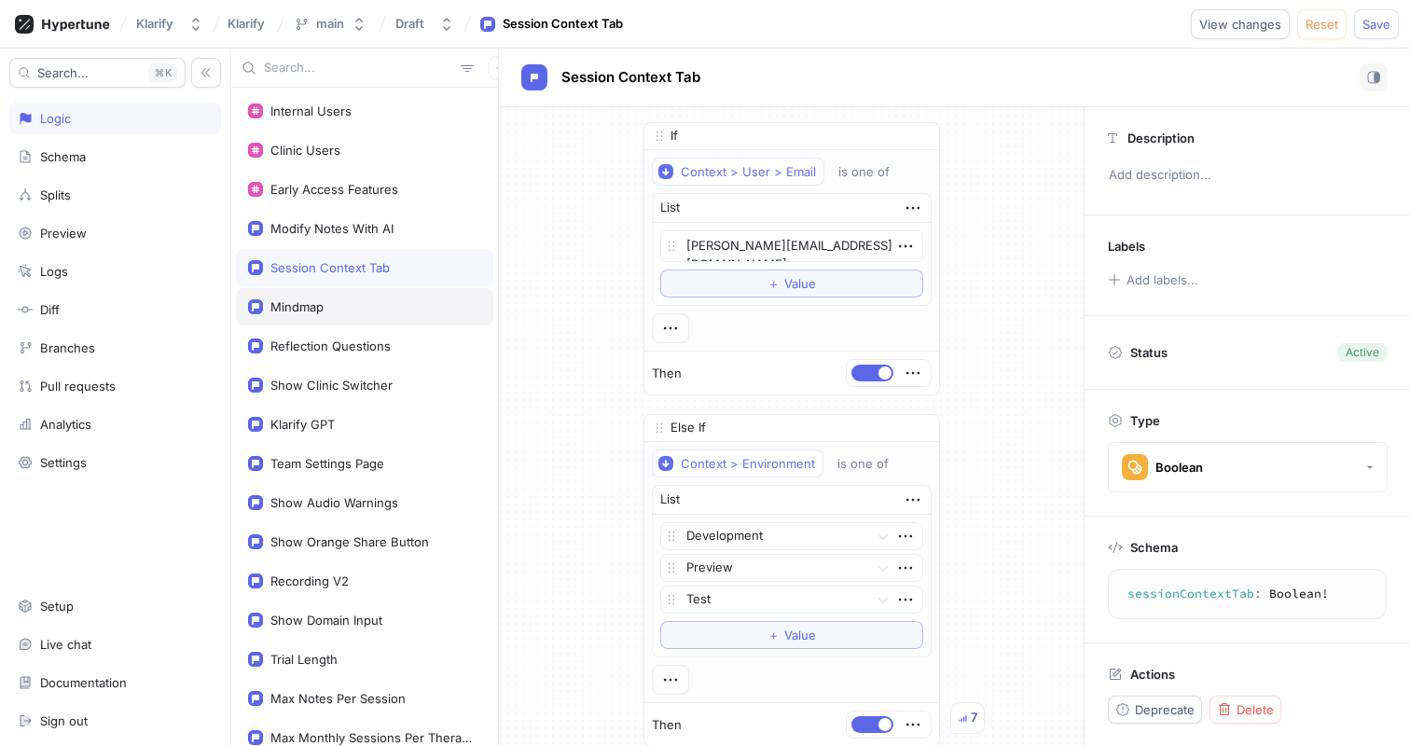
click at [325, 305] on div "Mindmap" at bounding box center [364, 306] width 233 height 15
type textarea "mindmap: Boolean!"
type textarea "x"
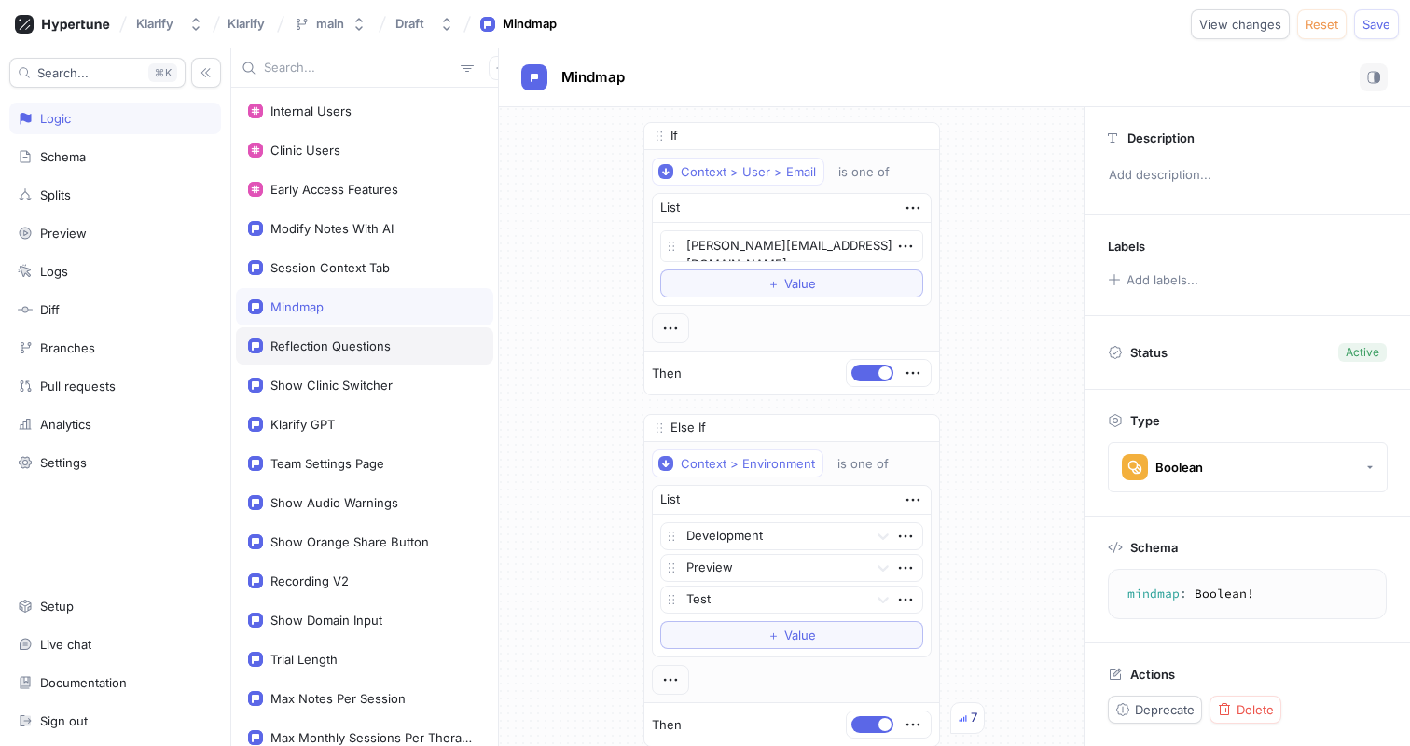
click at [334, 343] on div "Reflection Questions" at bounding box center [330, 345] width 120 height 15
type textarea "reflectionQuestions: Boolean!"
type textarea "x"
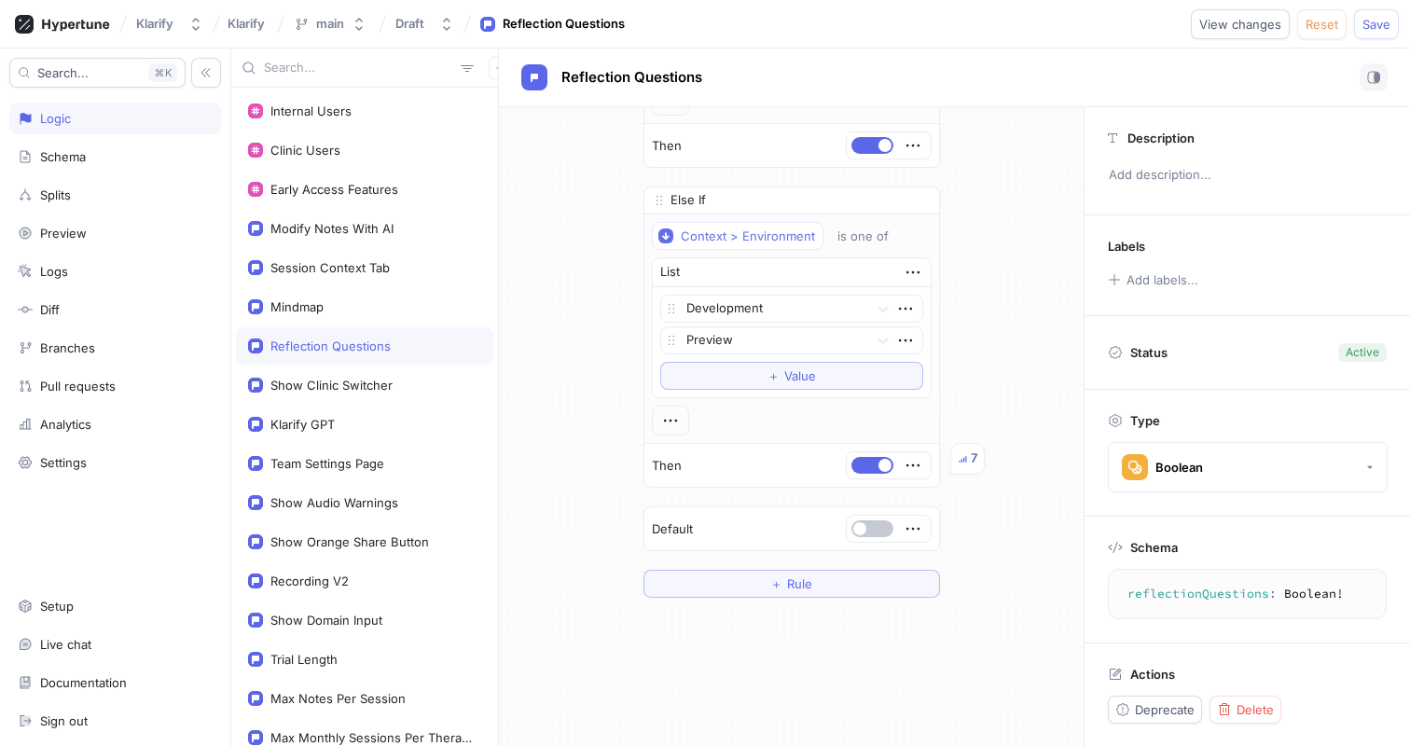
scroll to position [318, 0]
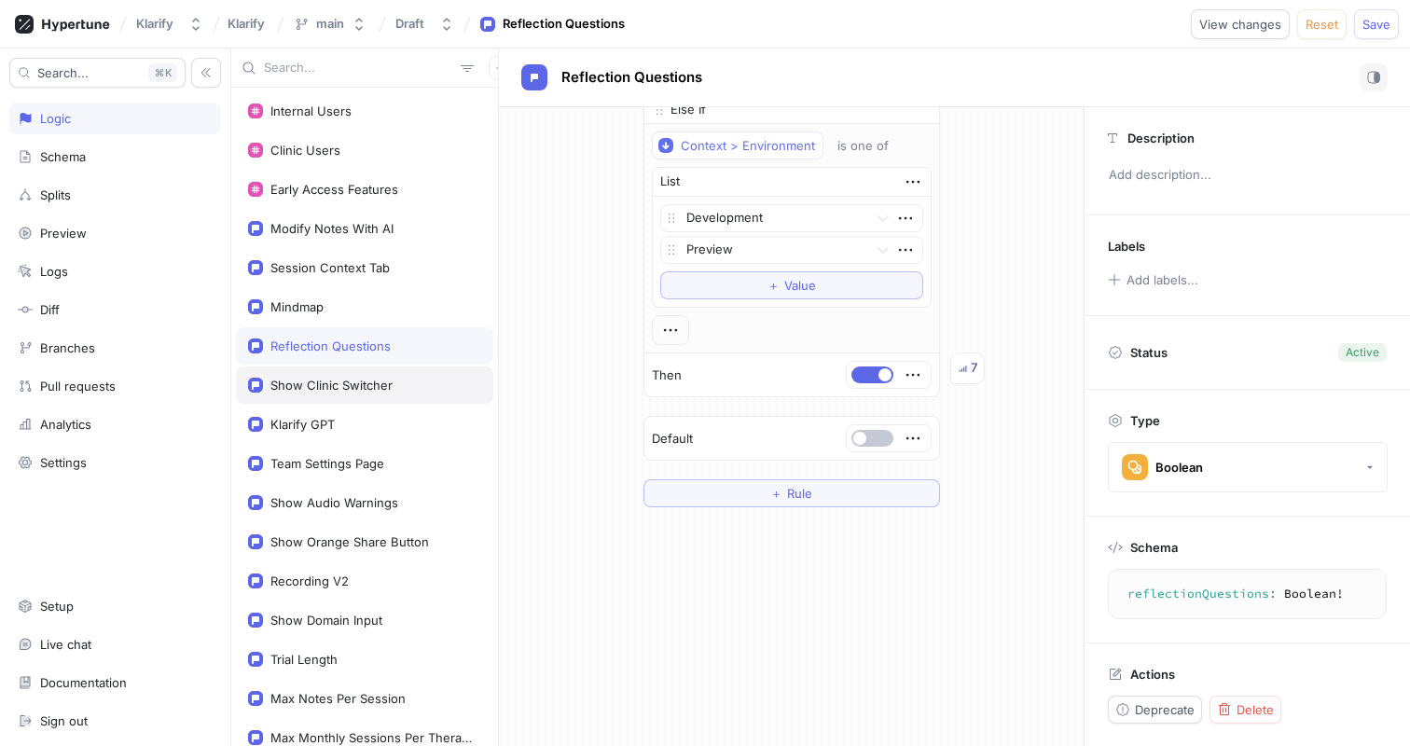
click at [338, 390] on div "Show Clinic Switcher" at bounding box center [331, 385] width 122 height 15
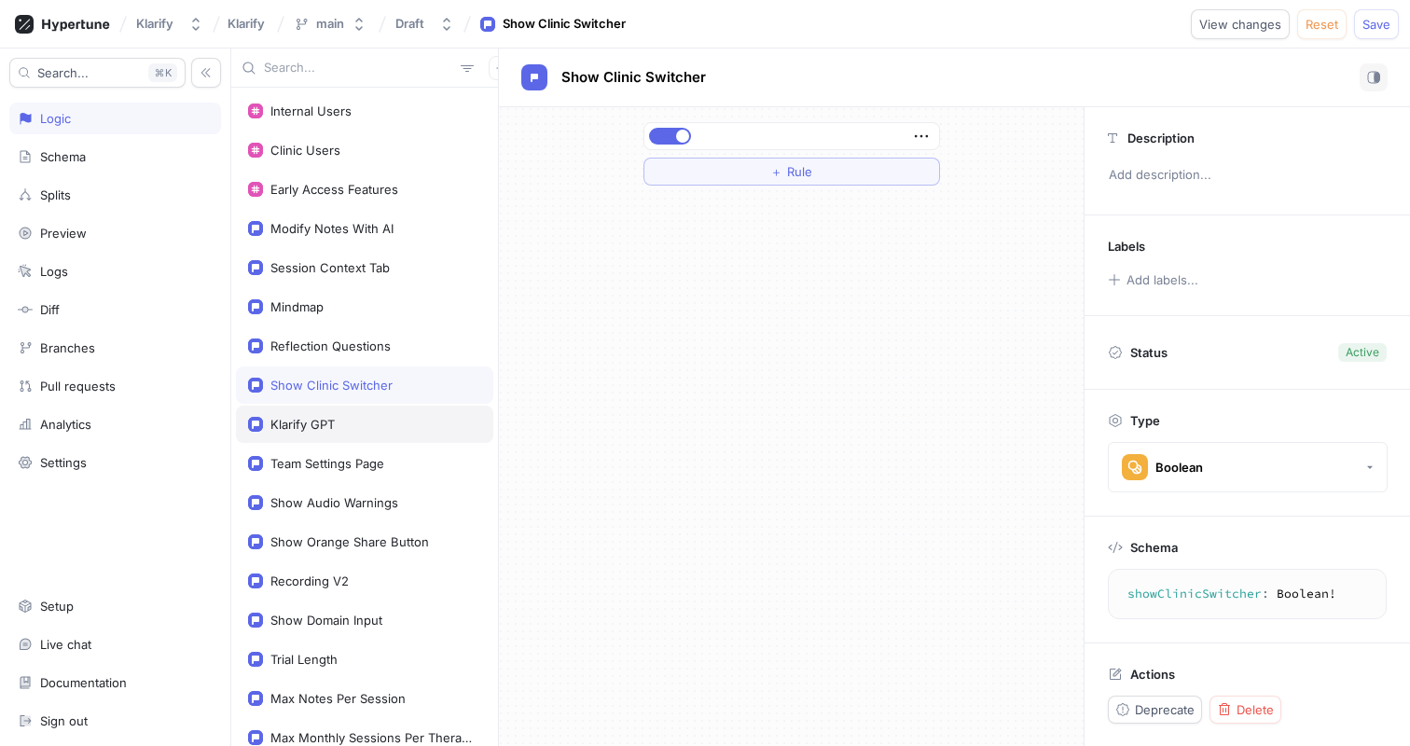
click at [286, 415] on div "Klarify GPT" at bounding box center [364, 424] width 257 height 37
type textarea "klarifyGPT: Boolean!"
type textarea "x"
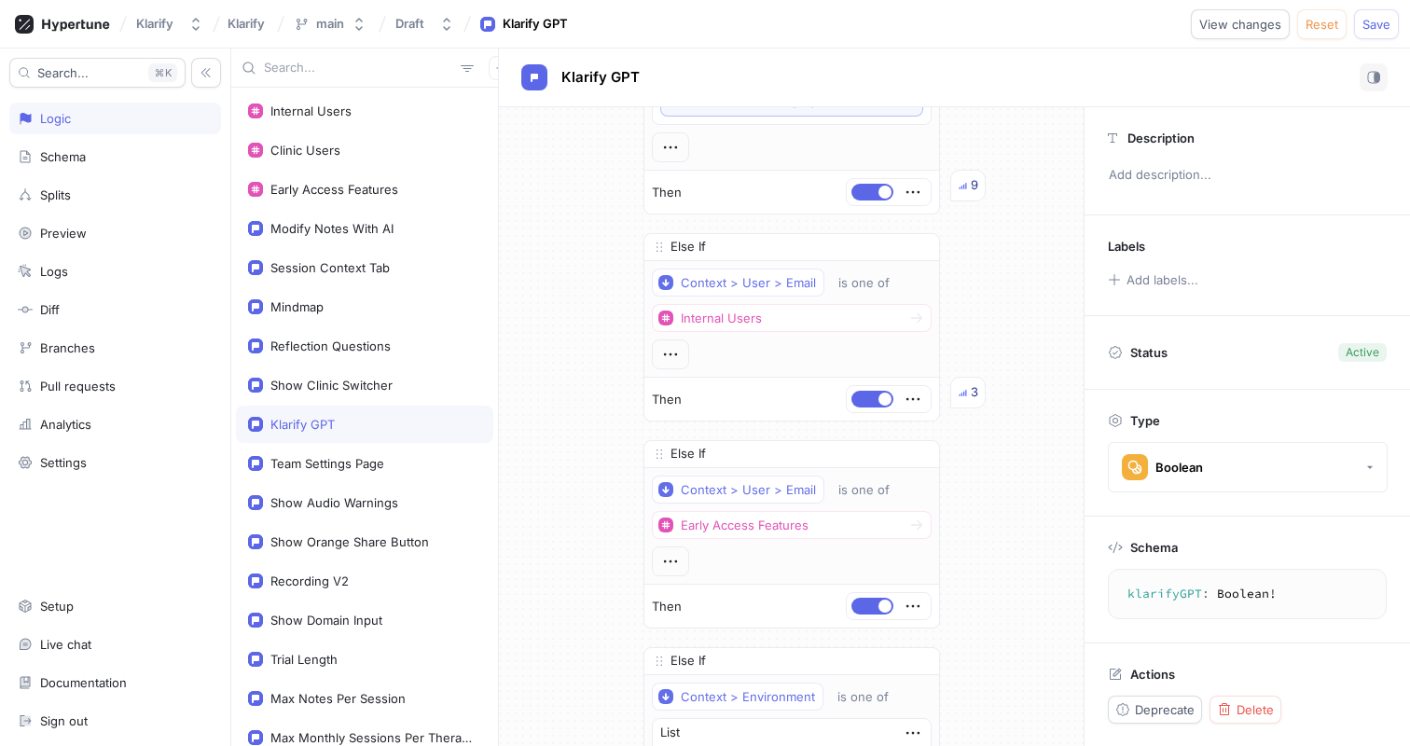
scroll to position [5743, 0]
click at [369, 230] on div "Modify Notes With AI" at bounding box center [331, 228] width 123 height 15
type textarea "modifyNotesWithAI: Boolean!"
type textarea "x"
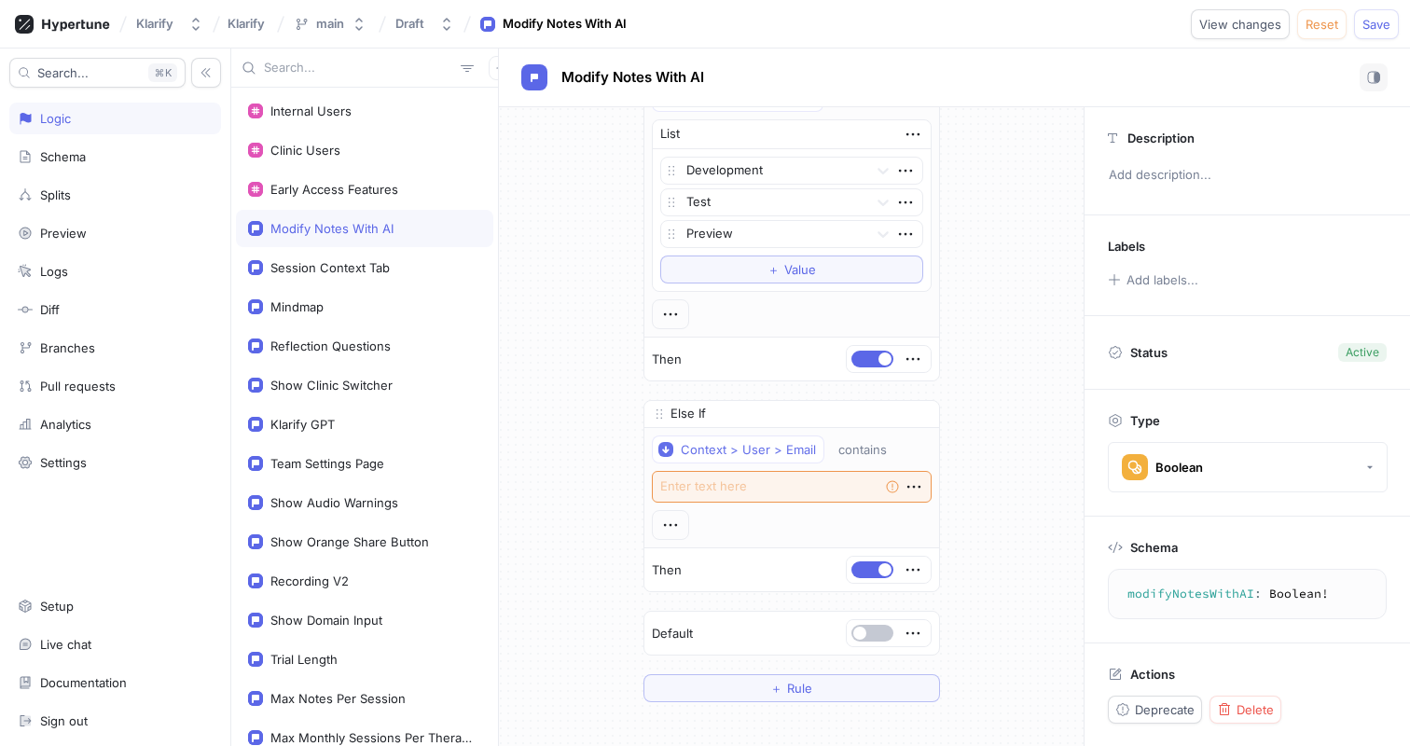
scroll to position [498, 0]
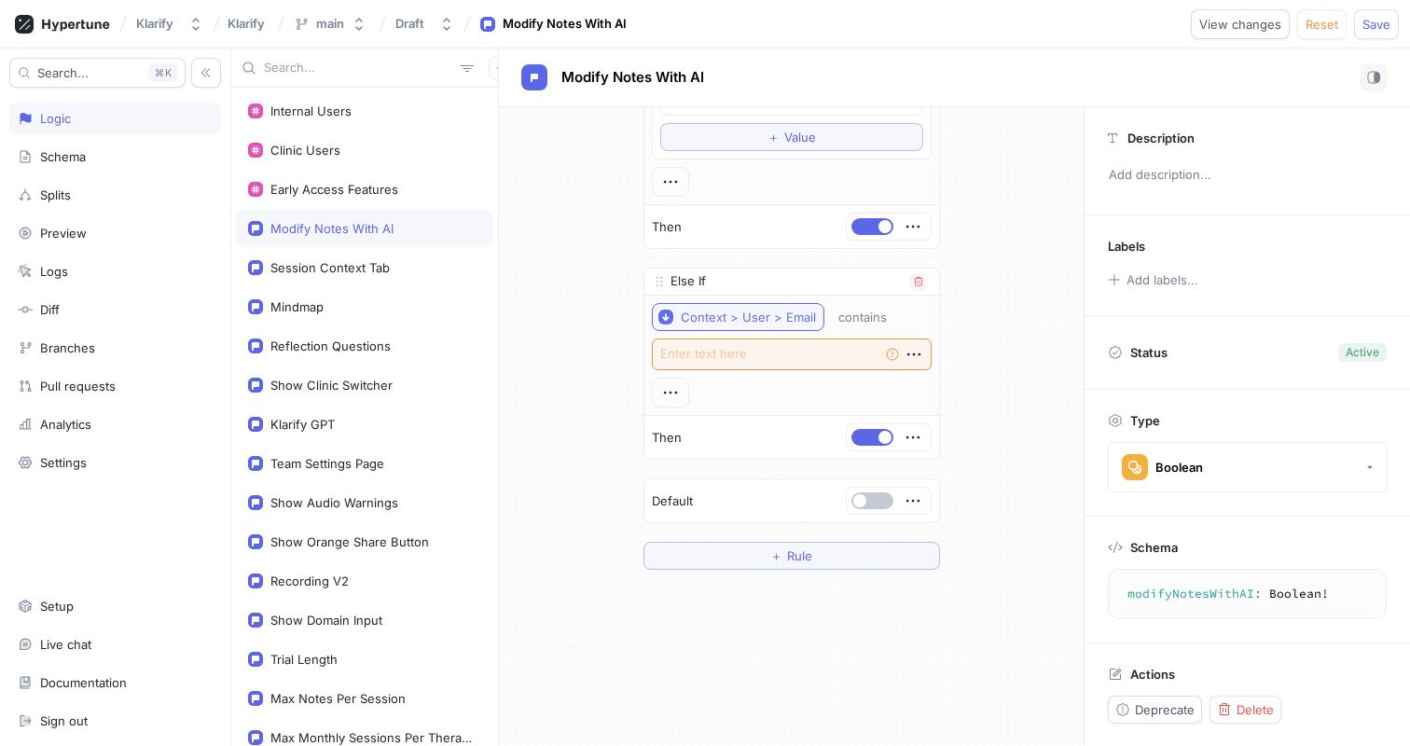
click at [794, 323] on div "Context > User > Email" at bounding box center [748, 318] width 135 height 16
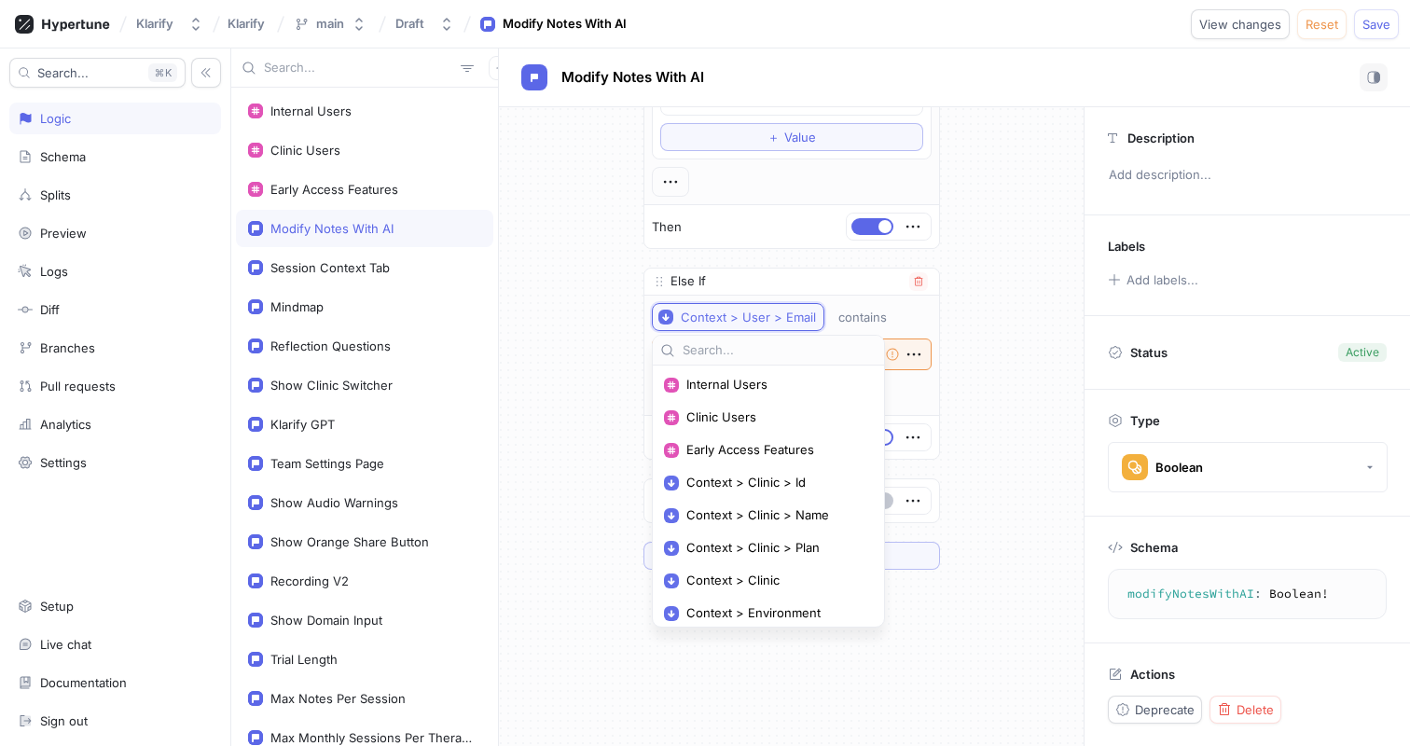
scroll to position [182, 0]
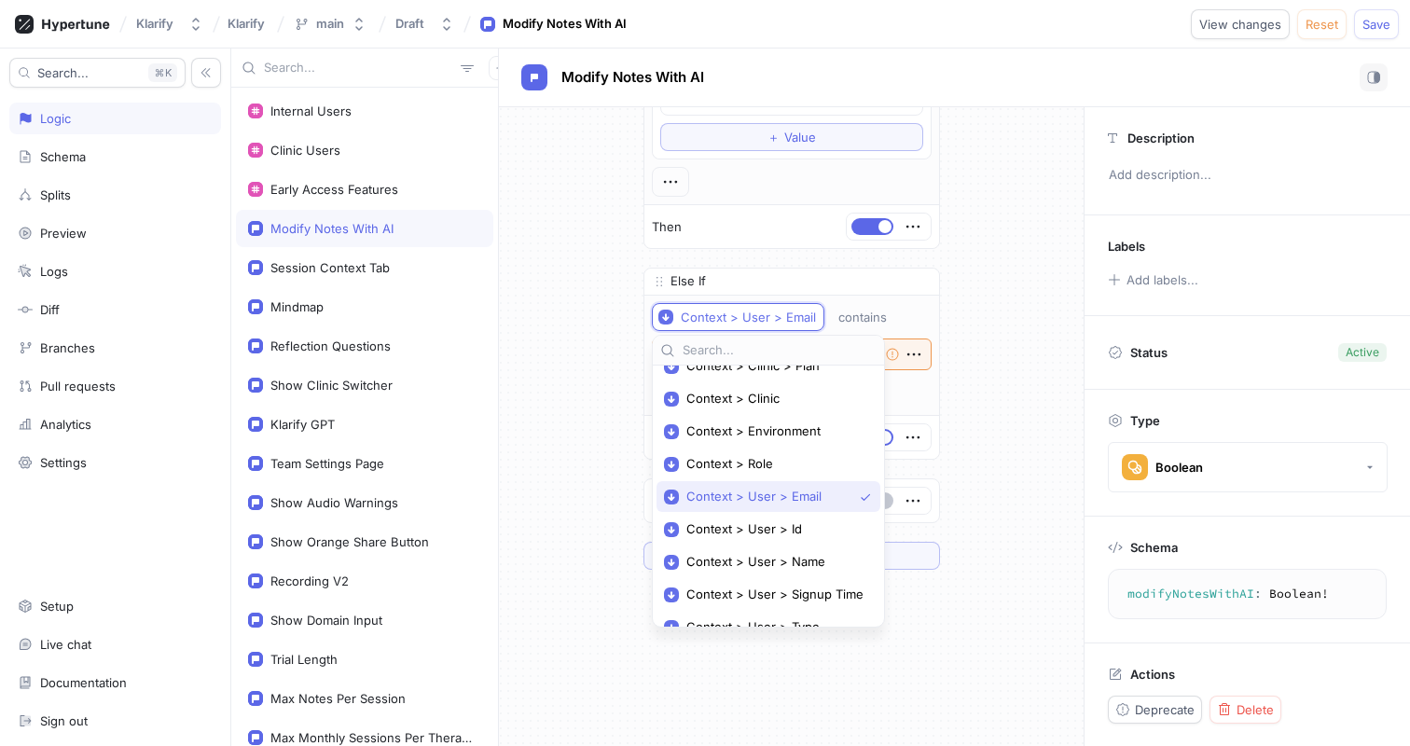
click at [789, 490] on span "Context > User > Email" at bounding box center [769, 497] width 166 height 16
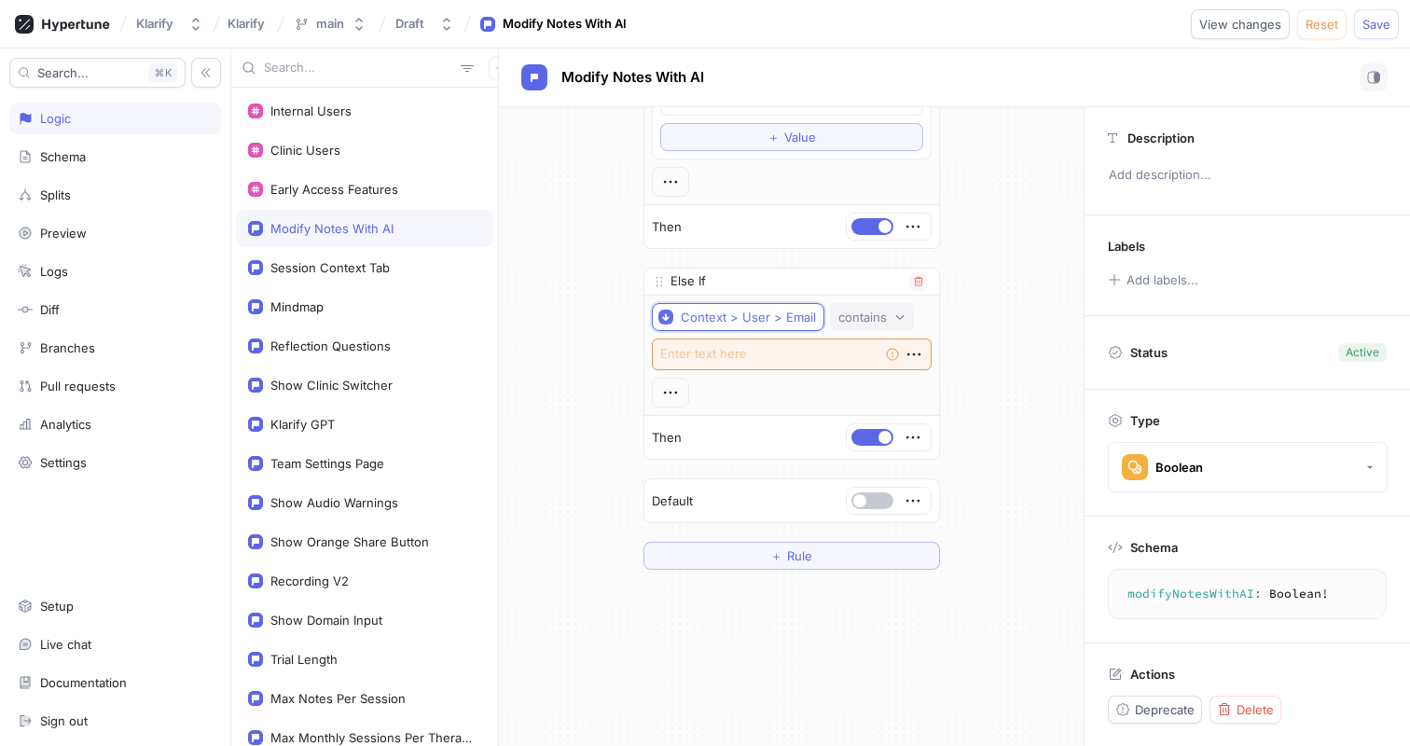
click at [854, 310] on div "contains" at bounding box center [862, 318] width 48 height 16
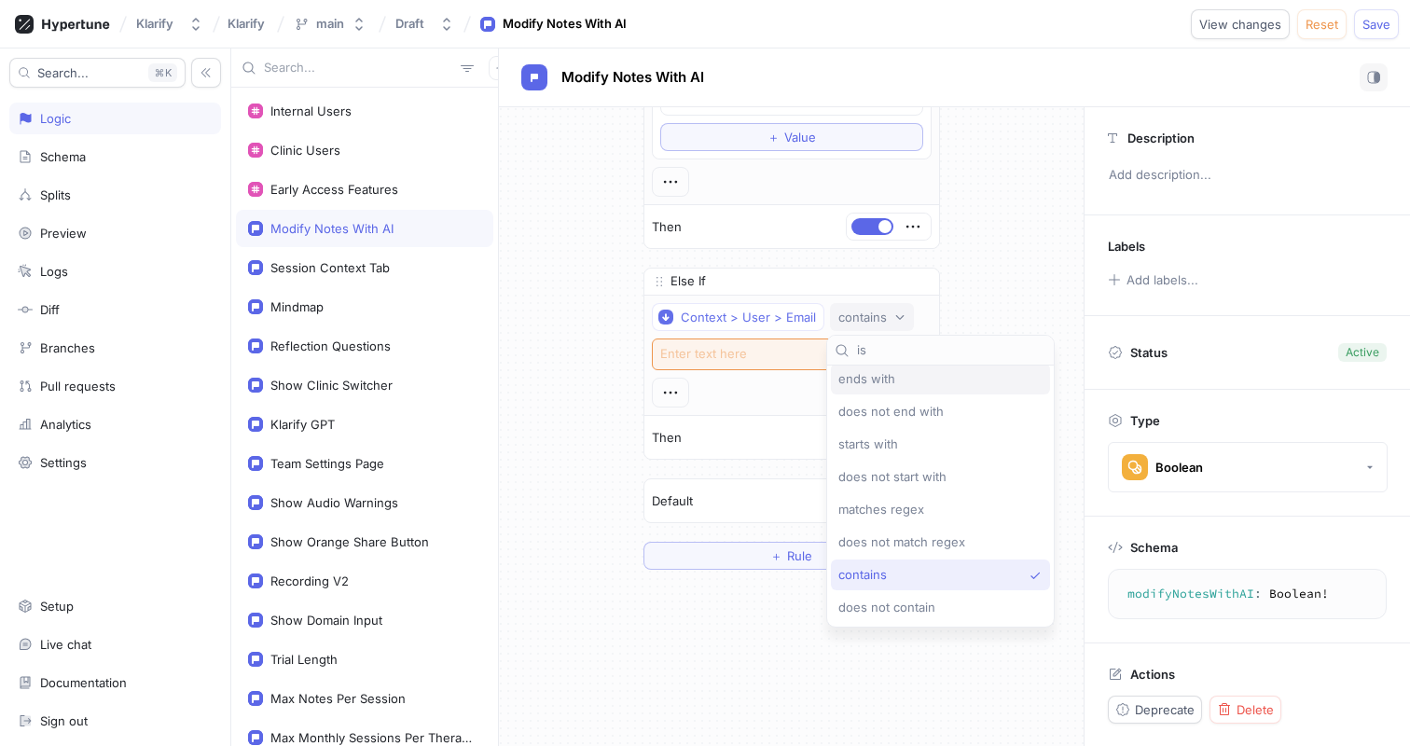
scroll to position [0, 0]
type input "is"
click at [898, 381] on div "is one of" at bounding box center [935, 385] width 195 height 16
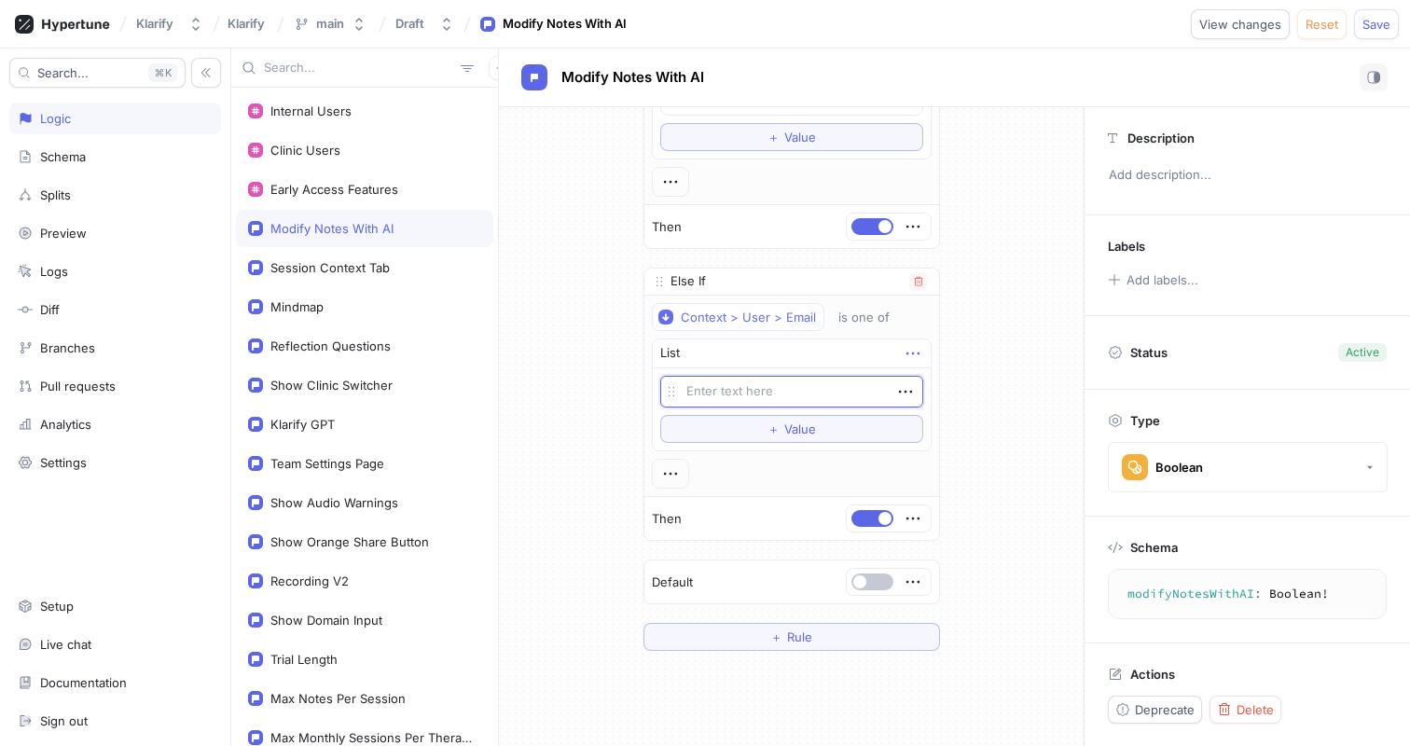
click at [907, 352] on icon "button" at bounding box center [913, 353] width 21 height 21
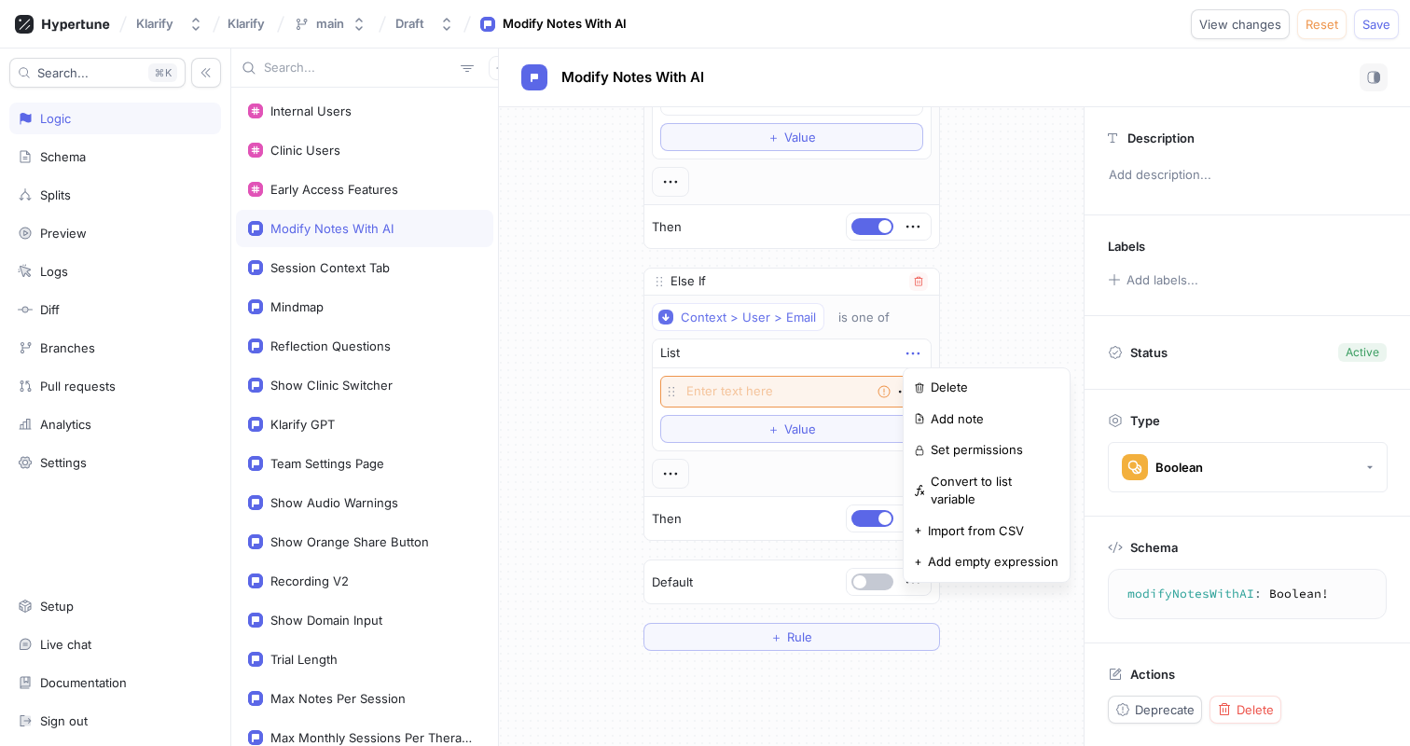
click at [907, 352] on icon "button" at bounding box center [911, 353] width 13 height 3
click at [796, 423] on span "Value" at bounding box center [800, 428] width 32 height 11
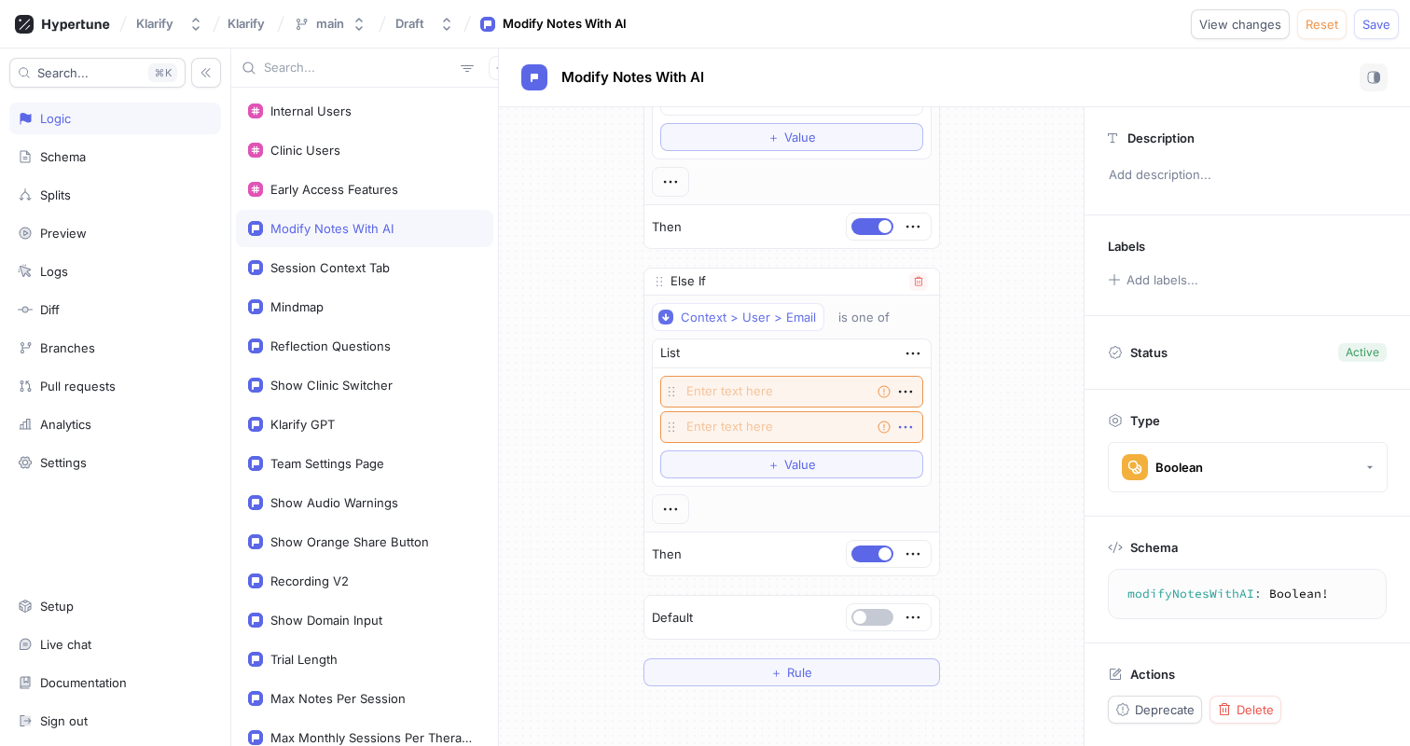
click at [902, 419] on icon "button" at bounding box center [905, 427] width 21 height 21
click at [923, 454] on p "Delete" at bounding box center [941, 461] width 37 height 19
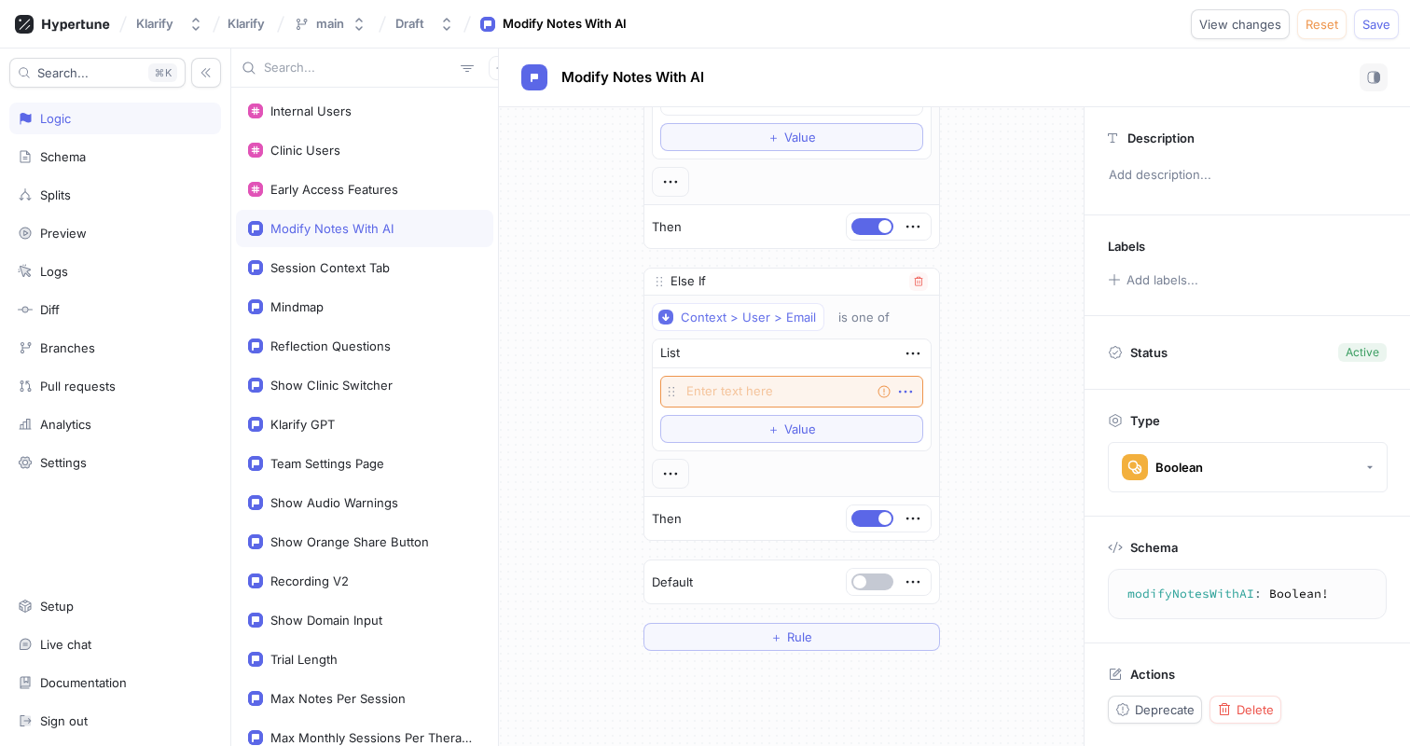
click at [906, 390] on icon "button" at bounding box center [905, 391] width 21 height 21
click at [926, 420] on p "Delete" at bounding box center [941, 426] width 37 height 19
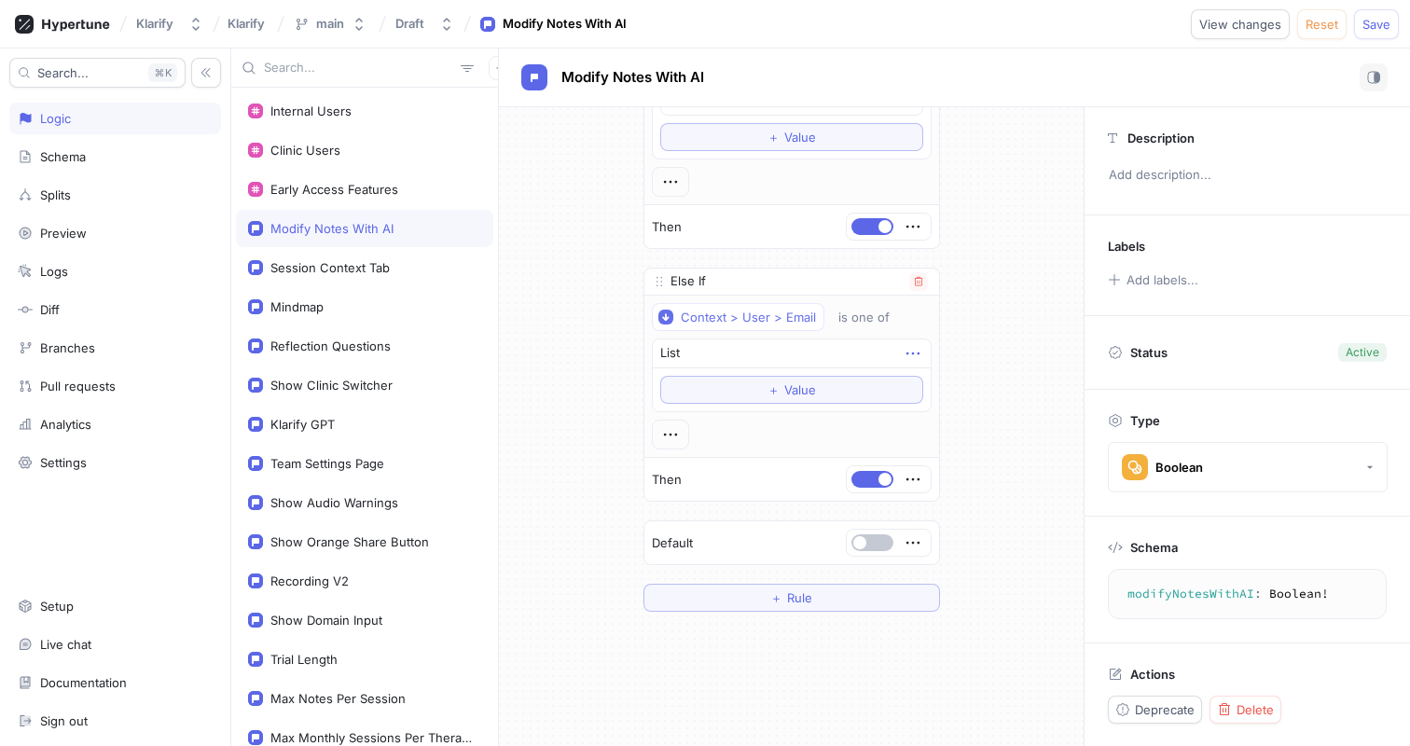
click at [915, 355] on icon "button" at bounding box center [913, 353] width 21 height 21
click at [927, 389] on div "Delete" at bounding box center [986, 388] width 159 height 32
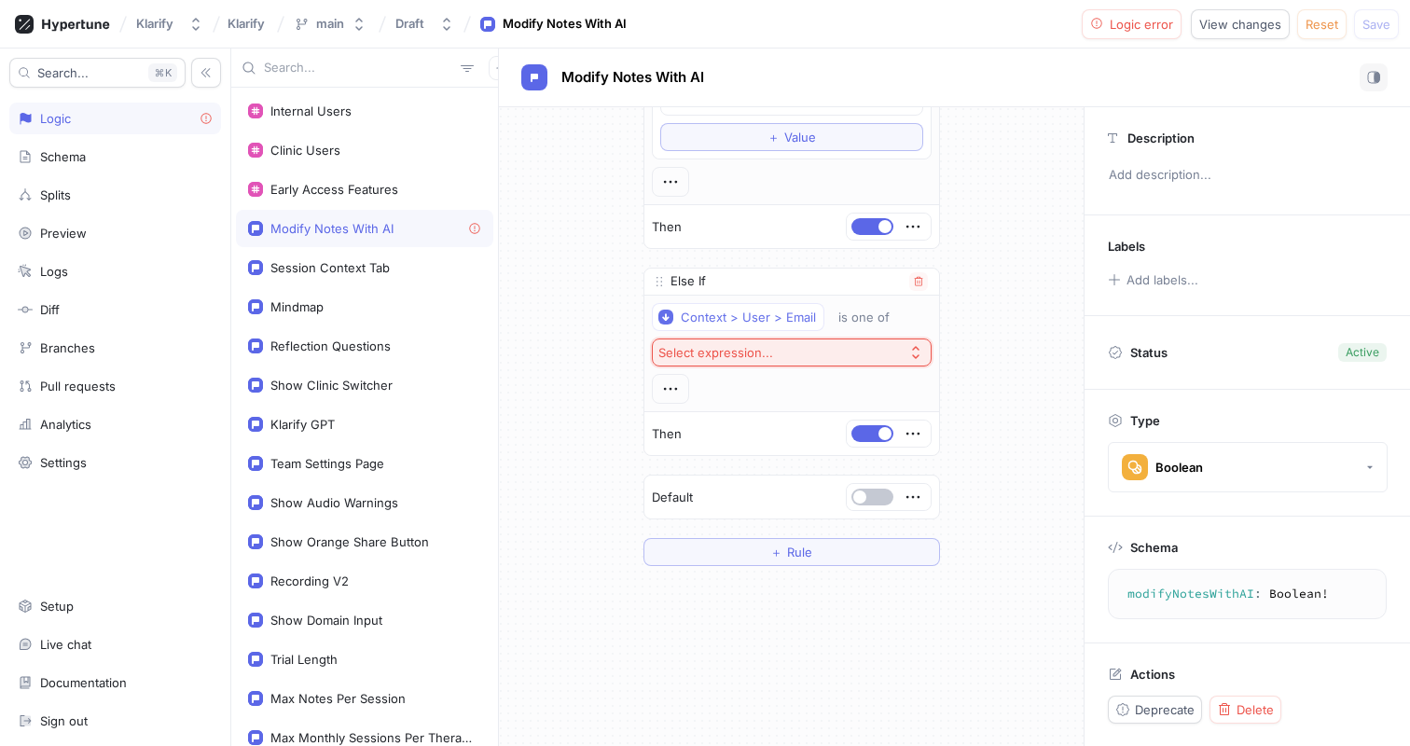
click at [841, 347] on button "Select expression..." at bounding box center [792, 352] width 280 height 28
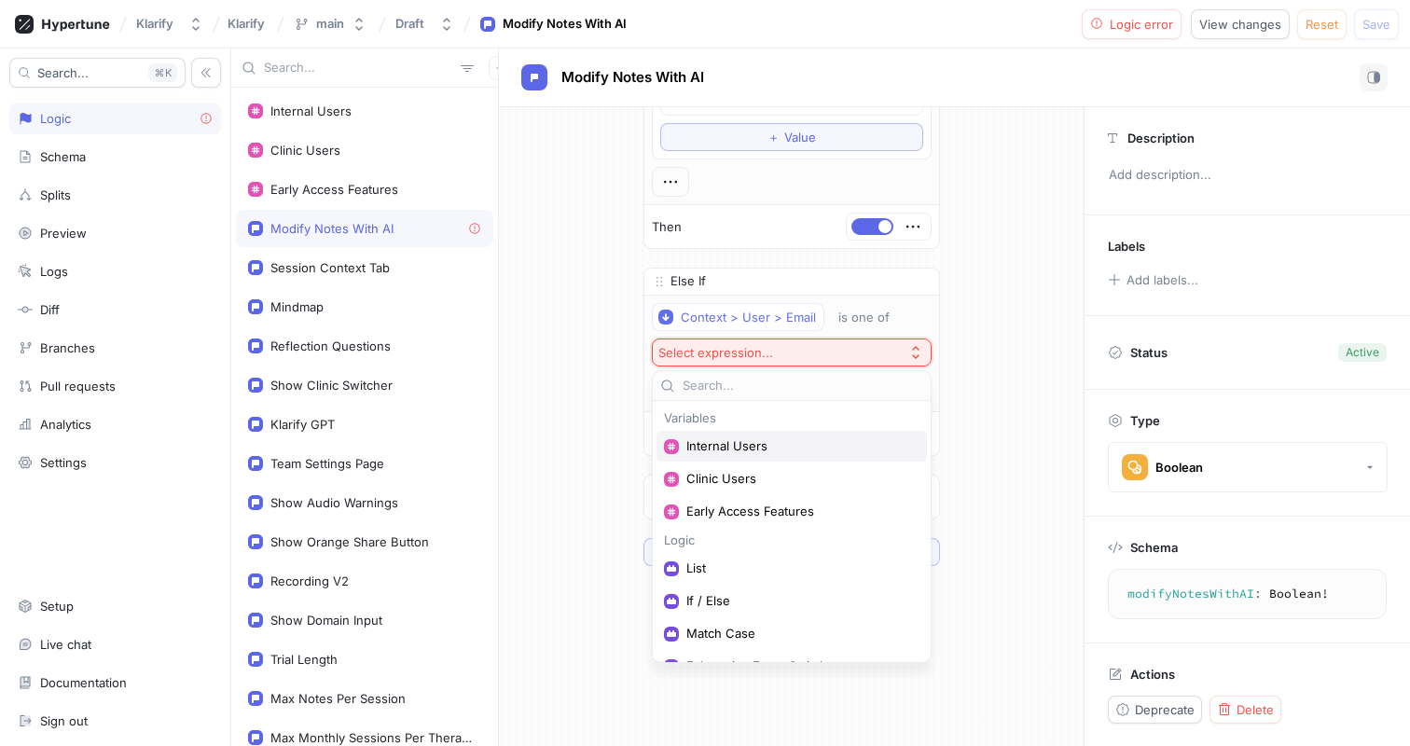
click at [777, 449] on span "Internal Users" at bounding box center [798, 446] width 224 height 16
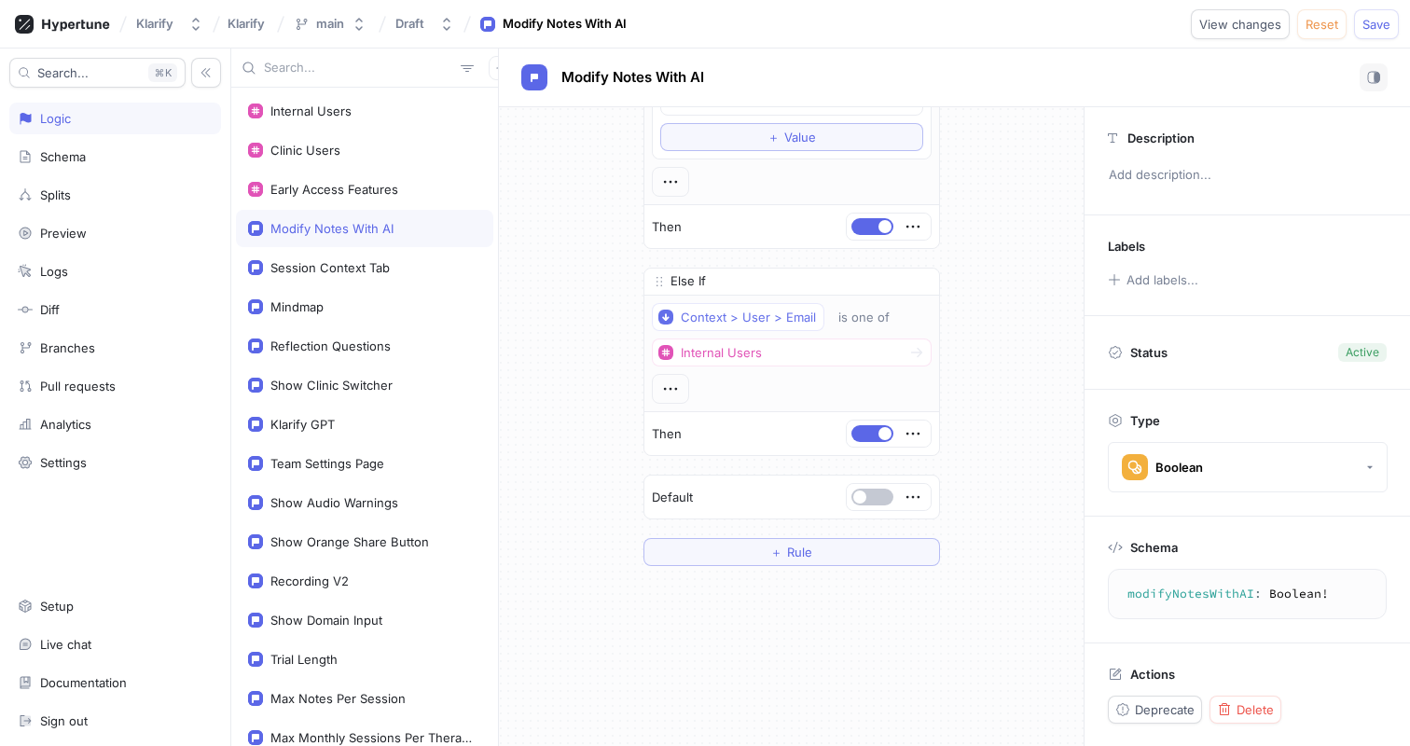
click at [1004, 454] on div "If Context > User > Email is one of List Empty string To pick up a draggable it…" at bounding box center [791, 95] width 585 height 972
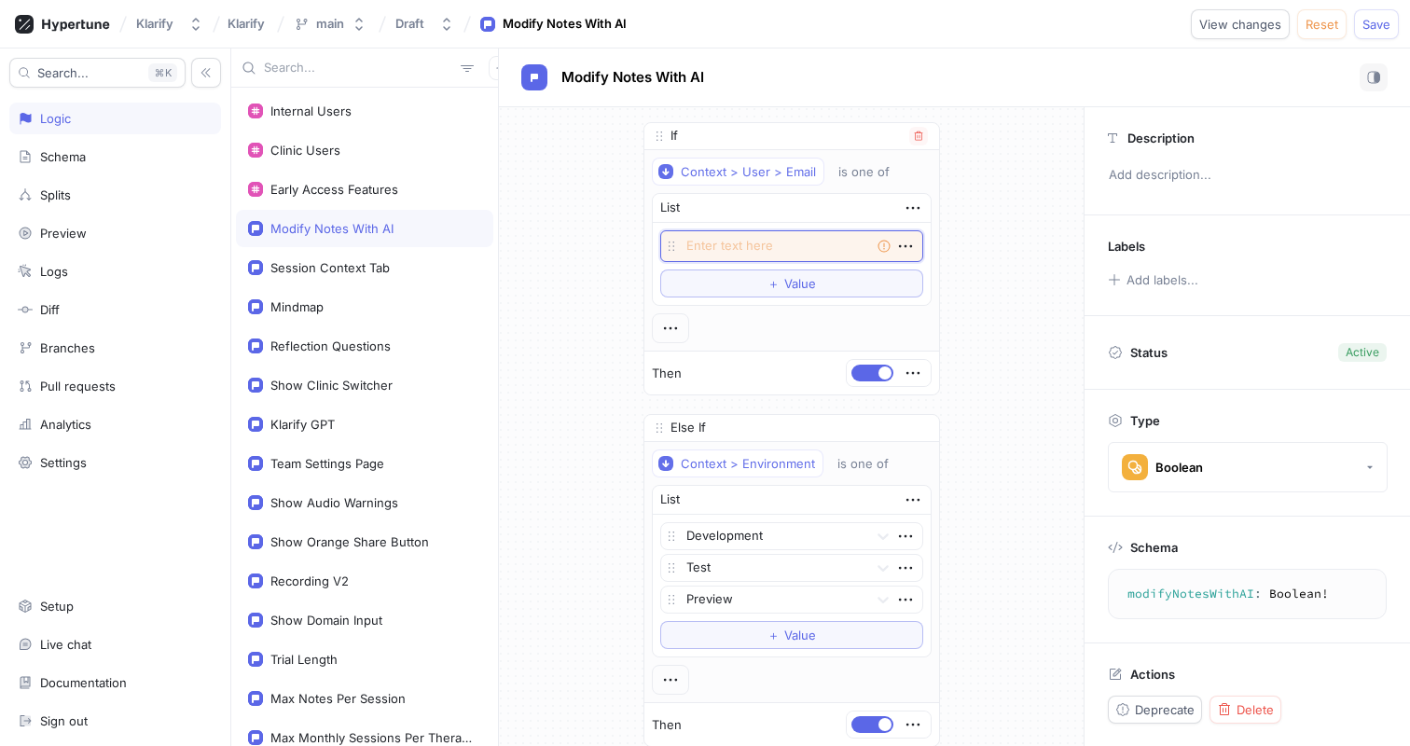
click at [806, 239] on textarea at bounding box center [791, 246] width 263 height 32
type textarea "x"
type textarea "a"
type textarea "x"
type textarea "ale"
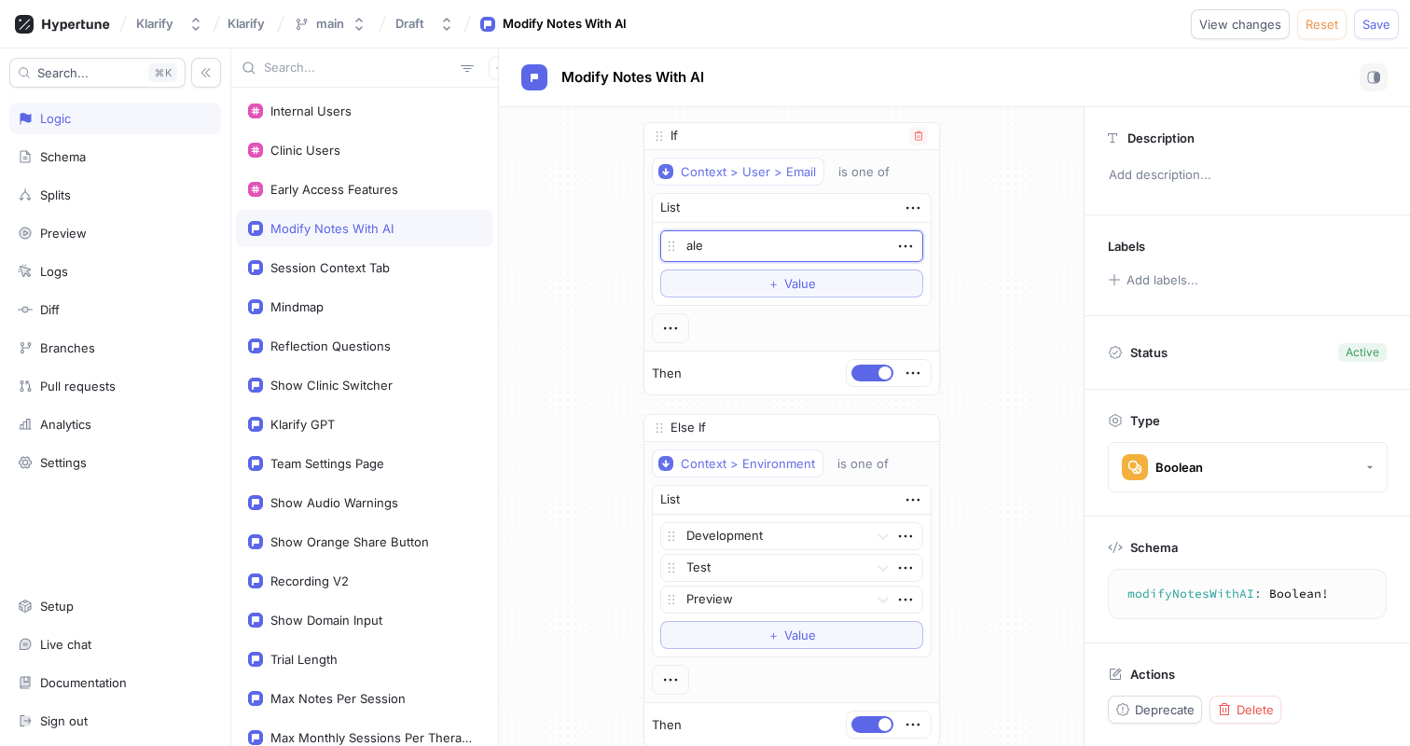
type textarea "x"
type textarea "[PERSON_NAME]"
type textarea "x"
type textarea "alexa"
type textarea "x"
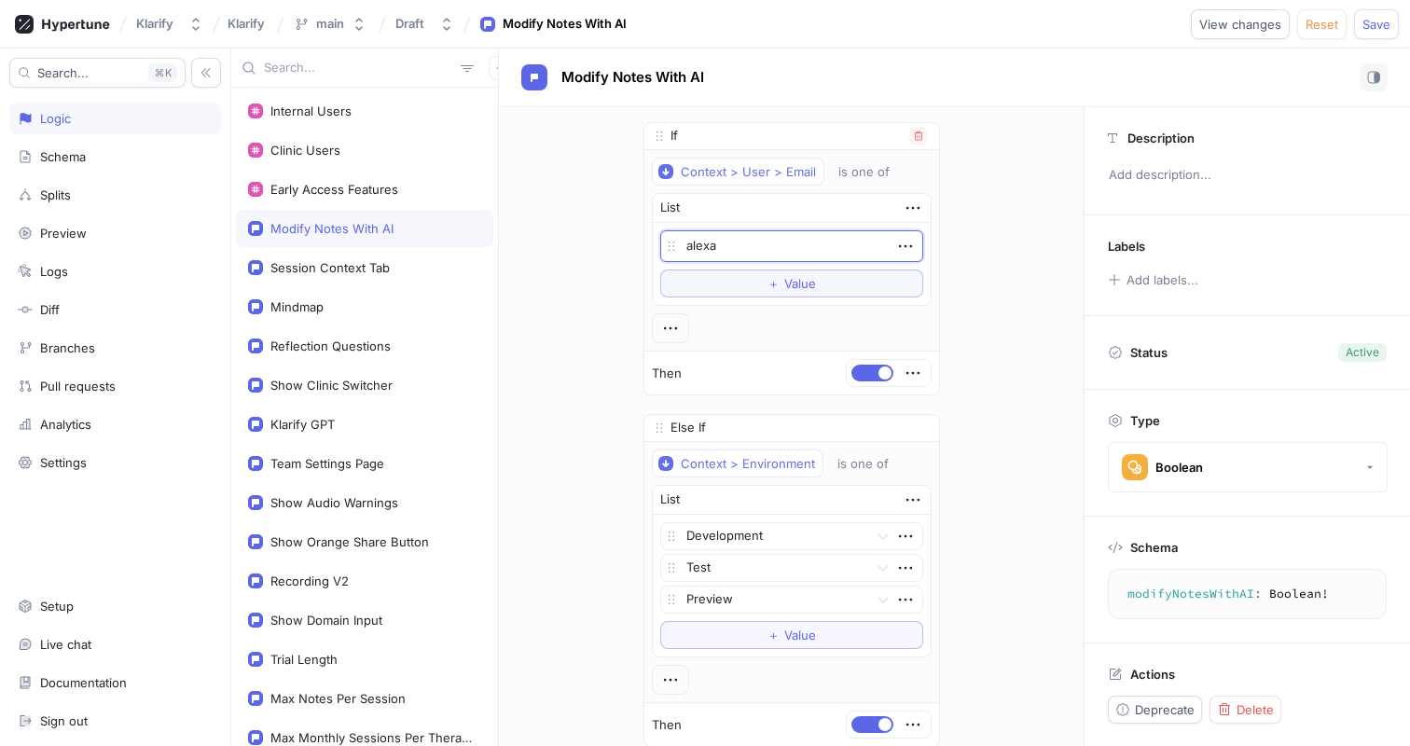
type textarea "alexan"
type textarea "x"
type textarea "alexand"
type textarea "x"
type textarea "[PERSON_NAME]"
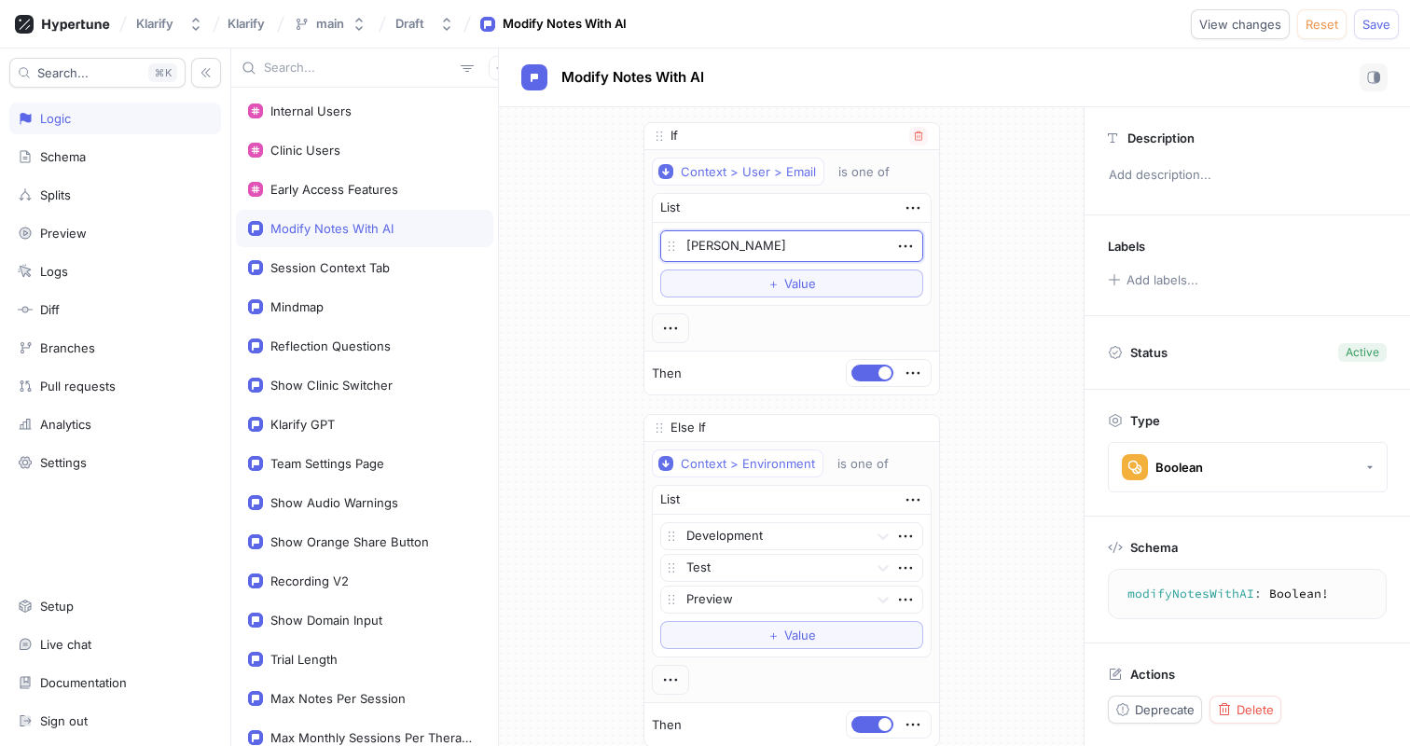
type textarea "x"
type textarea "[PERSON_NAME]"
type textarea "x"
type textarea "[PERSON_NAME]@"
type textarea "x"
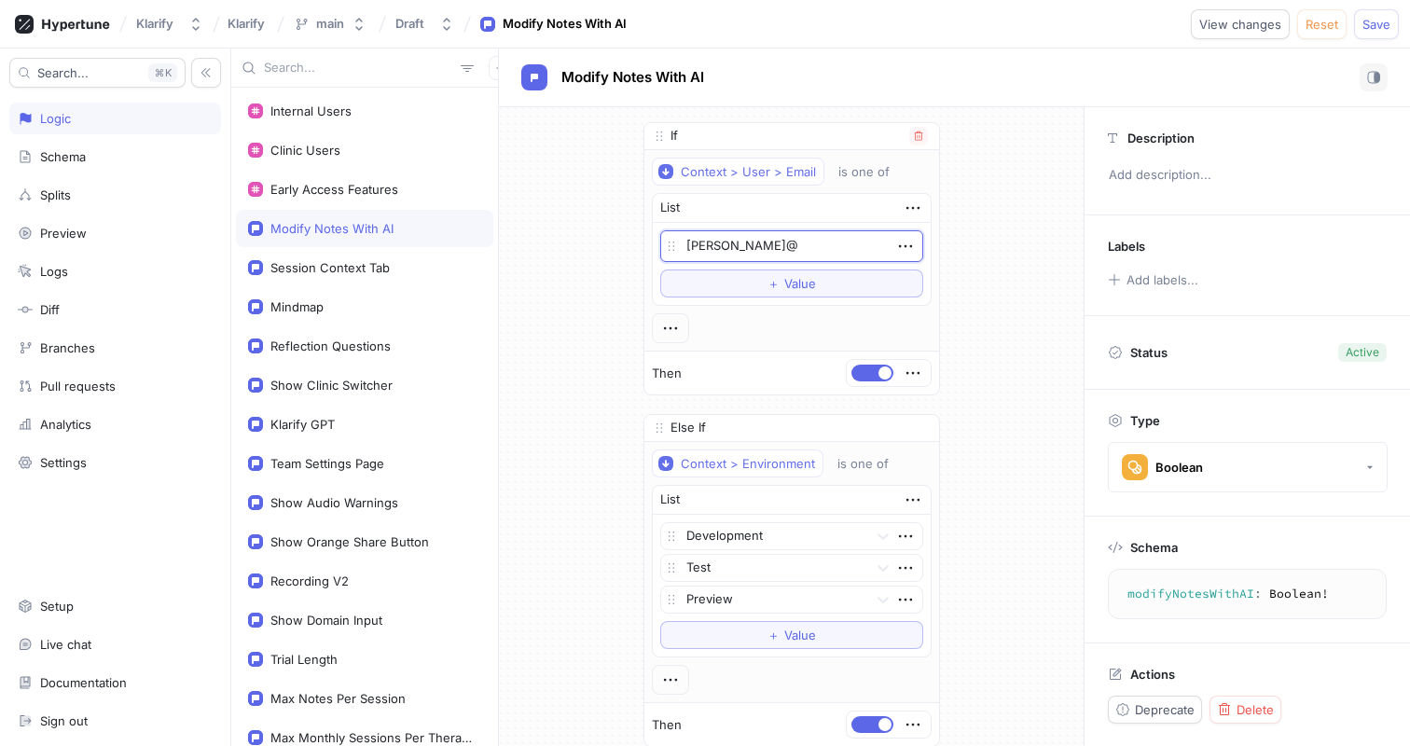
type textarea "[PERSON_NAME]"
type textarea "x"
type textarea "[PERSON_NAME]"
type textarea "x"
type textarea "[PERSON_NAME]"
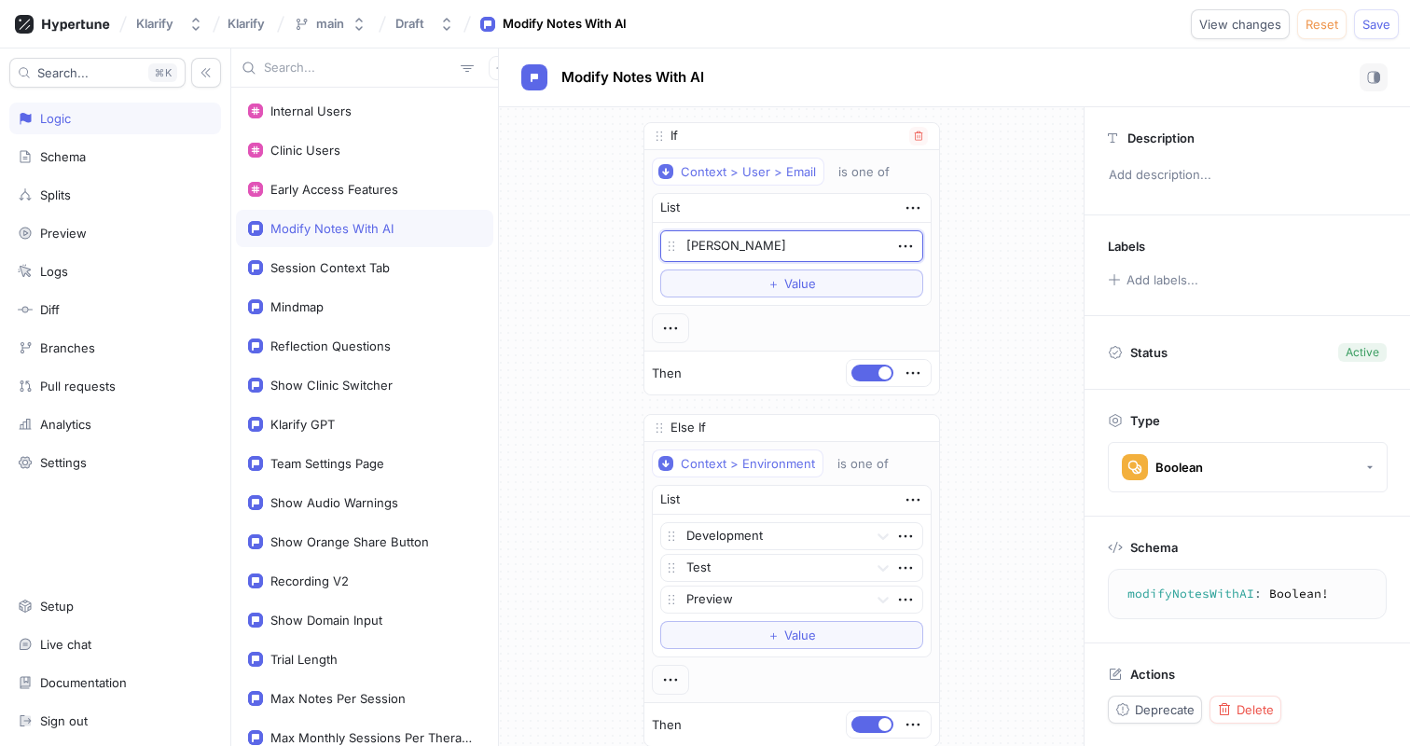
type textarea "x"
type textarea "[PERSON_NAME]"
type textarea "x"
type textarea "[PERSON_NAME]"
type textarea "x"
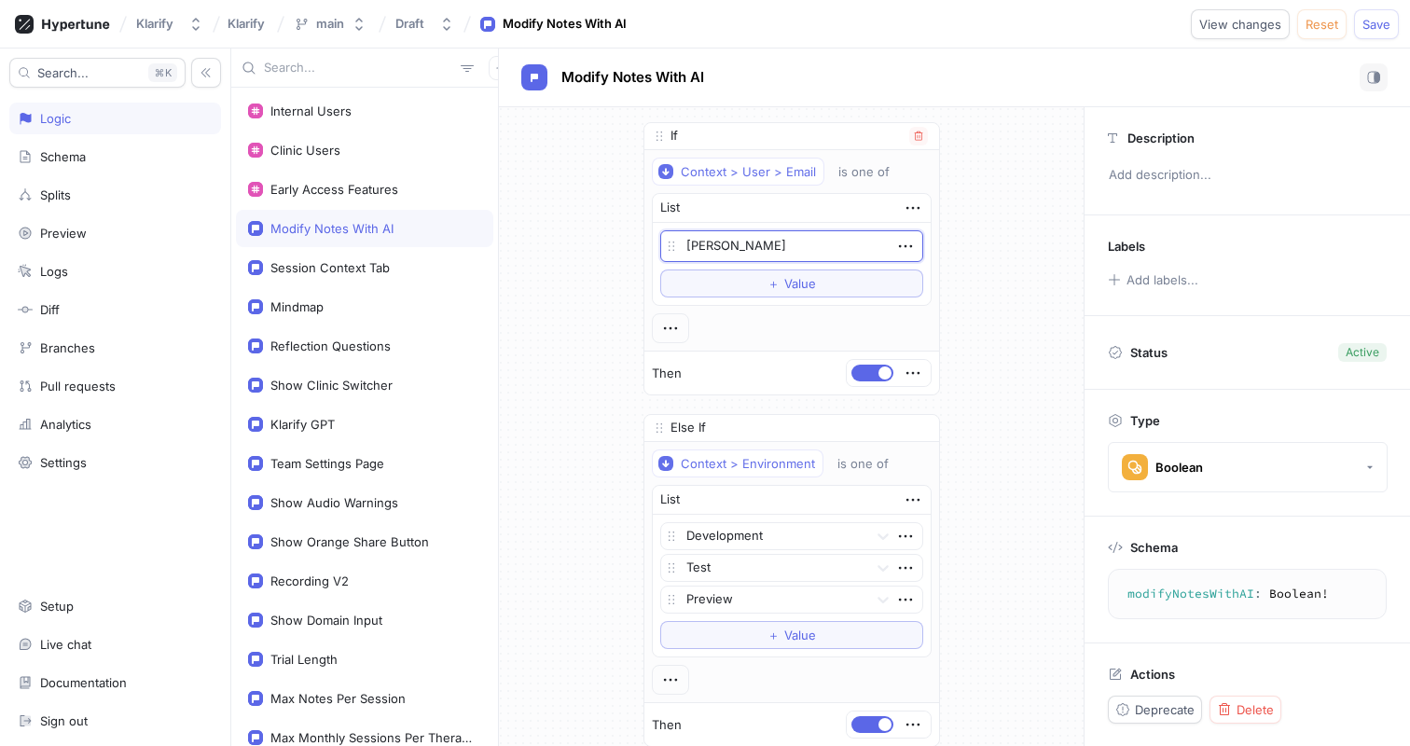
type textarea "[PERSON_NAME]."
type textarea "x"
type textarea "[PERSON_NAME]"
type textarea "x"
type textarea "[PERSON_NAME][EMAIL_ADDRESS][DOMAIN_NAME]"
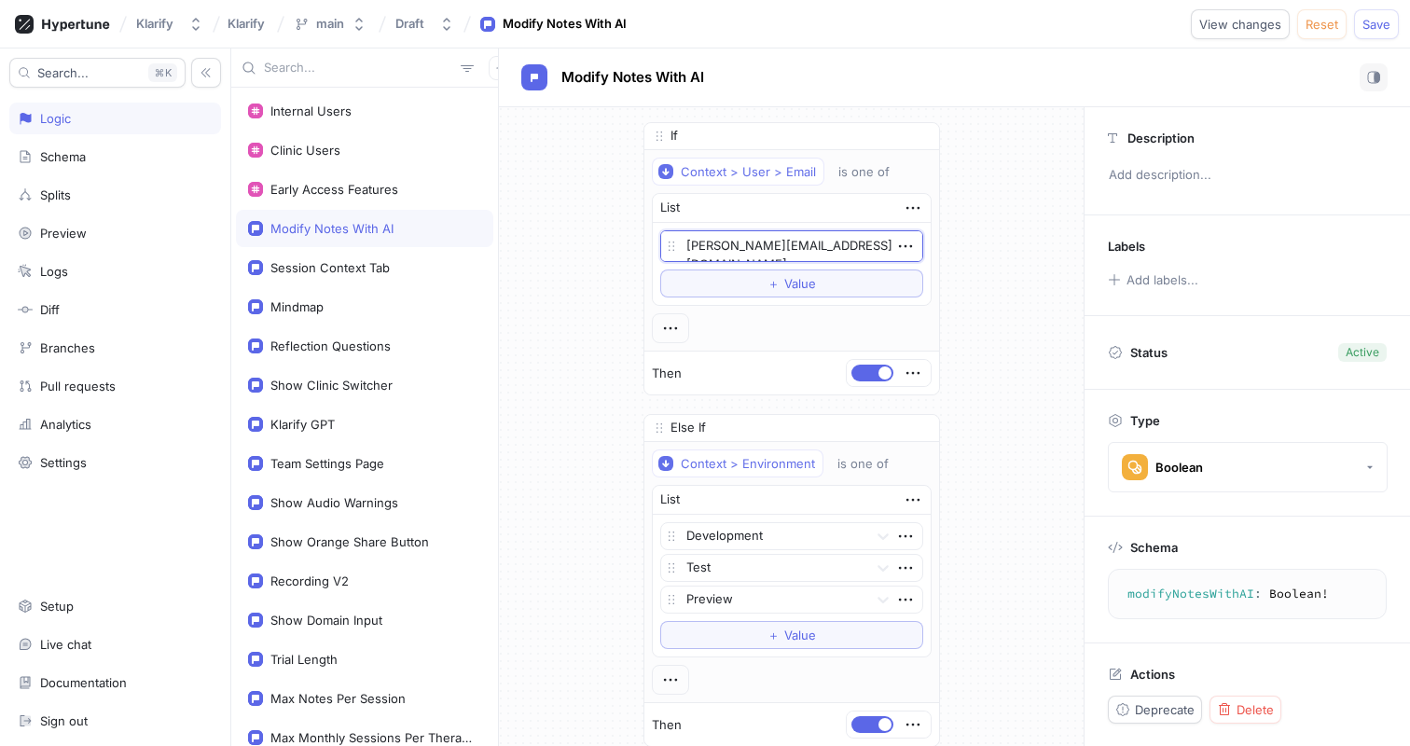
click at [984, 291] on div "If Context > User > Email is one of List [PERSON_NAME][EMAIL_ADDRESS][DOMAIN_NA…" at bounding box center [791, 593] width 585 height 972
click at [1373, 29] on span "Save" at bounding box center [1376, 24] width 28 height 11
type textarea "x"
